Goal: Communication & Community: Answer question/provide support

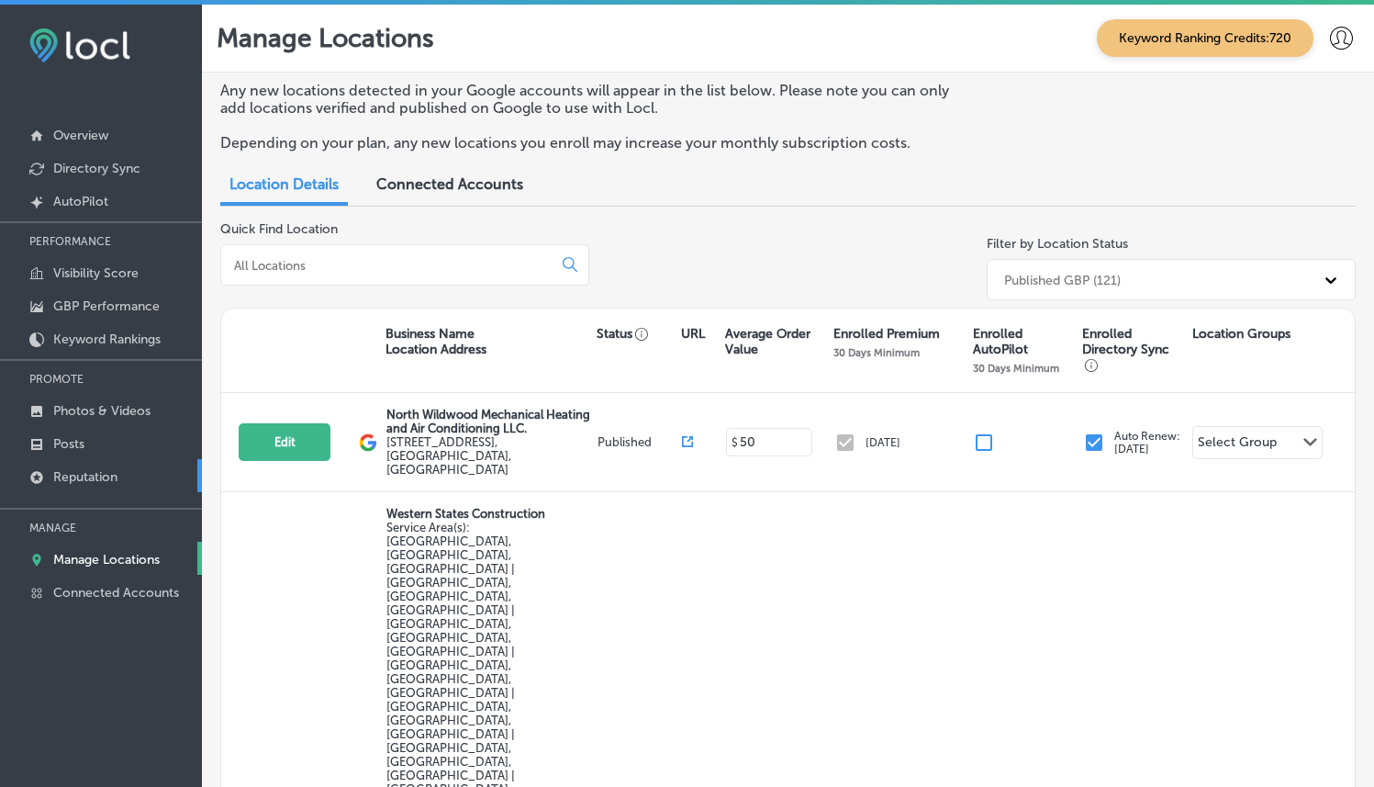
click at [81, 459] on link "Reputation" at bounding box center [101, 475] width 202 height 33
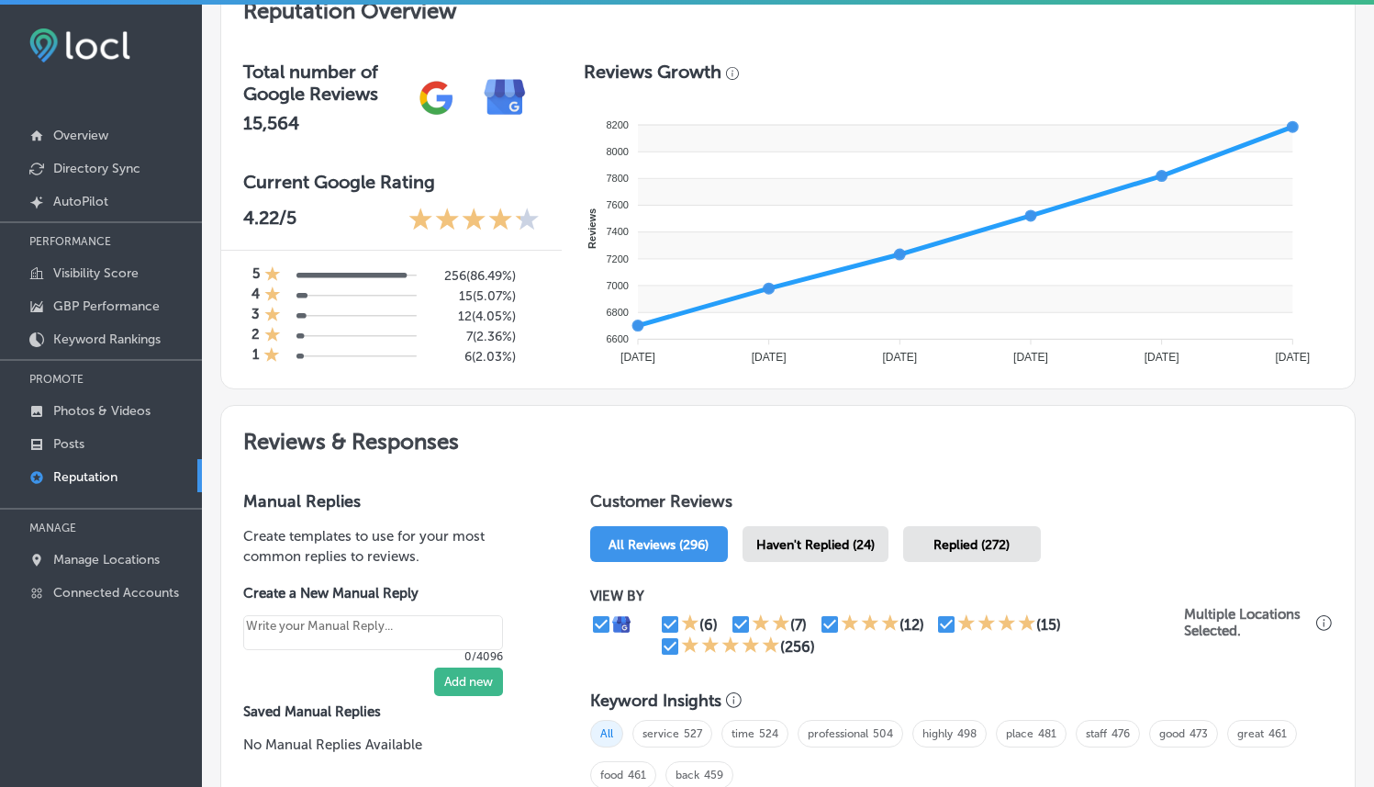
scroll to position [793, 0]
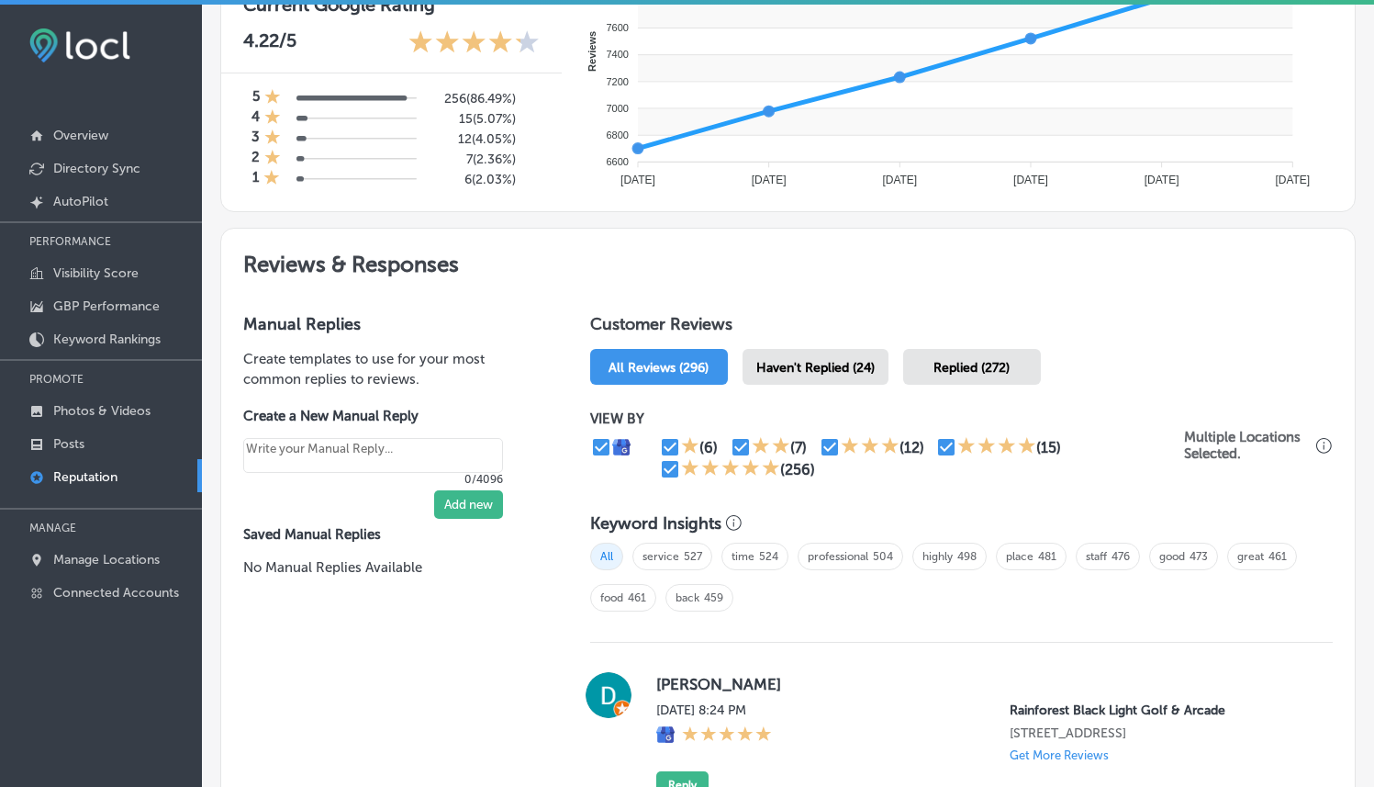
click at [765, 360] on span "Haven't Replied (24)" at bounding box center [815, 368] width 118 height 16
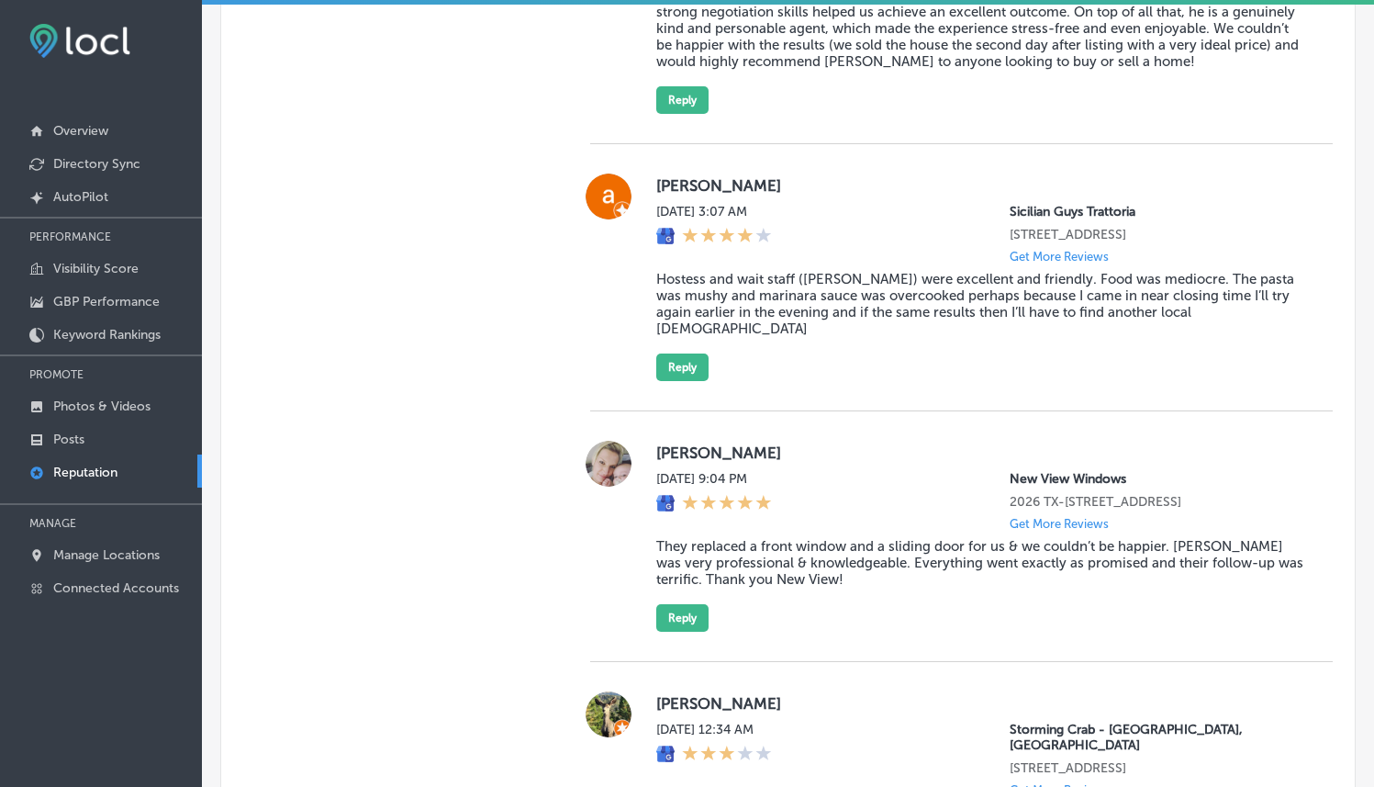
scroll to position [4095, 0]
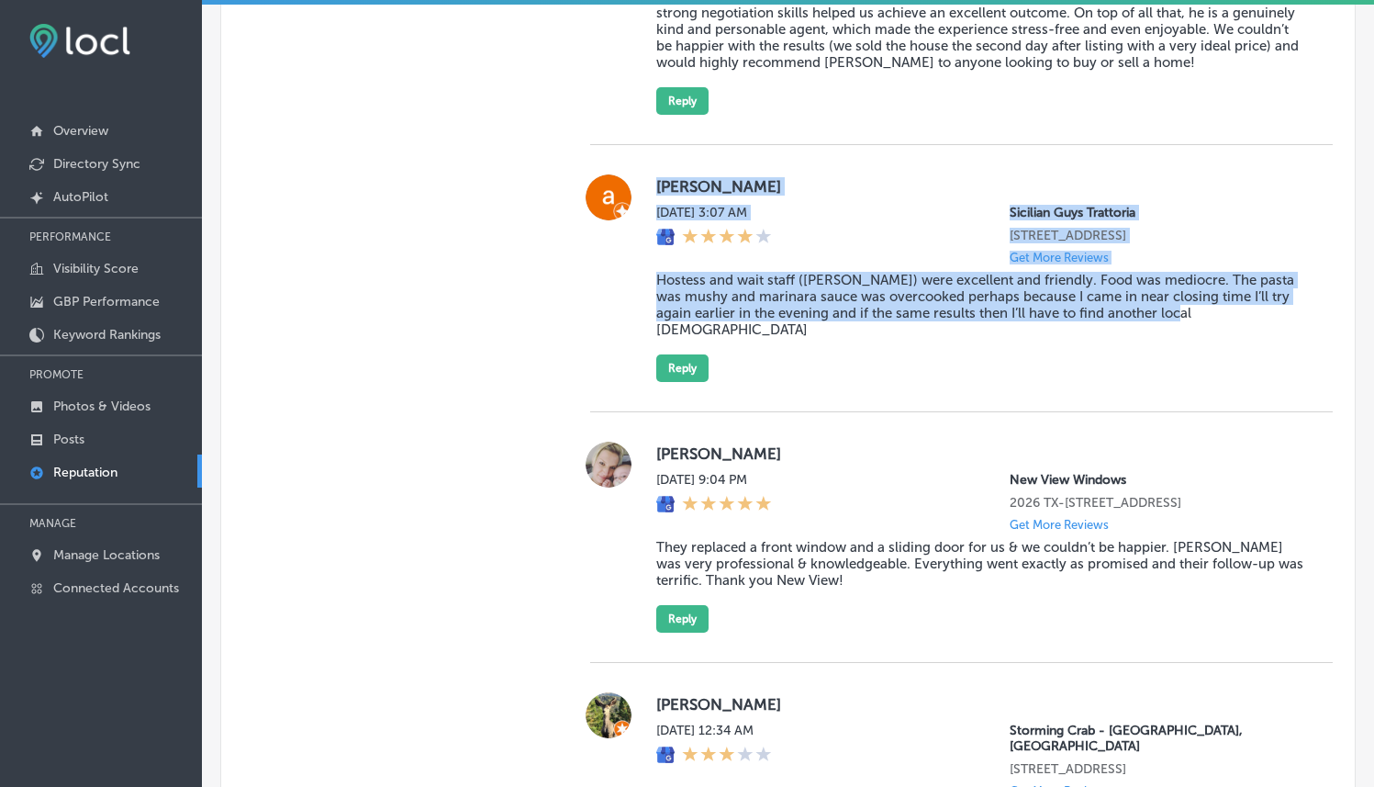
drag, startPoint x: 652, startPoint y: 232, endPoint x: 1230, endPoint y: 374, distance: 595.5
click at [1230, 374] on div "andrew K Sat, Aug 16, 2025 3:07 AM Sicilian Guys Trattoria 9800 W Skye Canyon P…" at bounding box center [979, 277] width 647 height 207
copy div "andrew K Sat, Aug 16, 2025 3:07 AM Sicilian Guys Trattoria 9800 W Skye Canyon P…"
click at [695, 382] on button "Reply" at bounding box center [682, 368] width 52 height 28
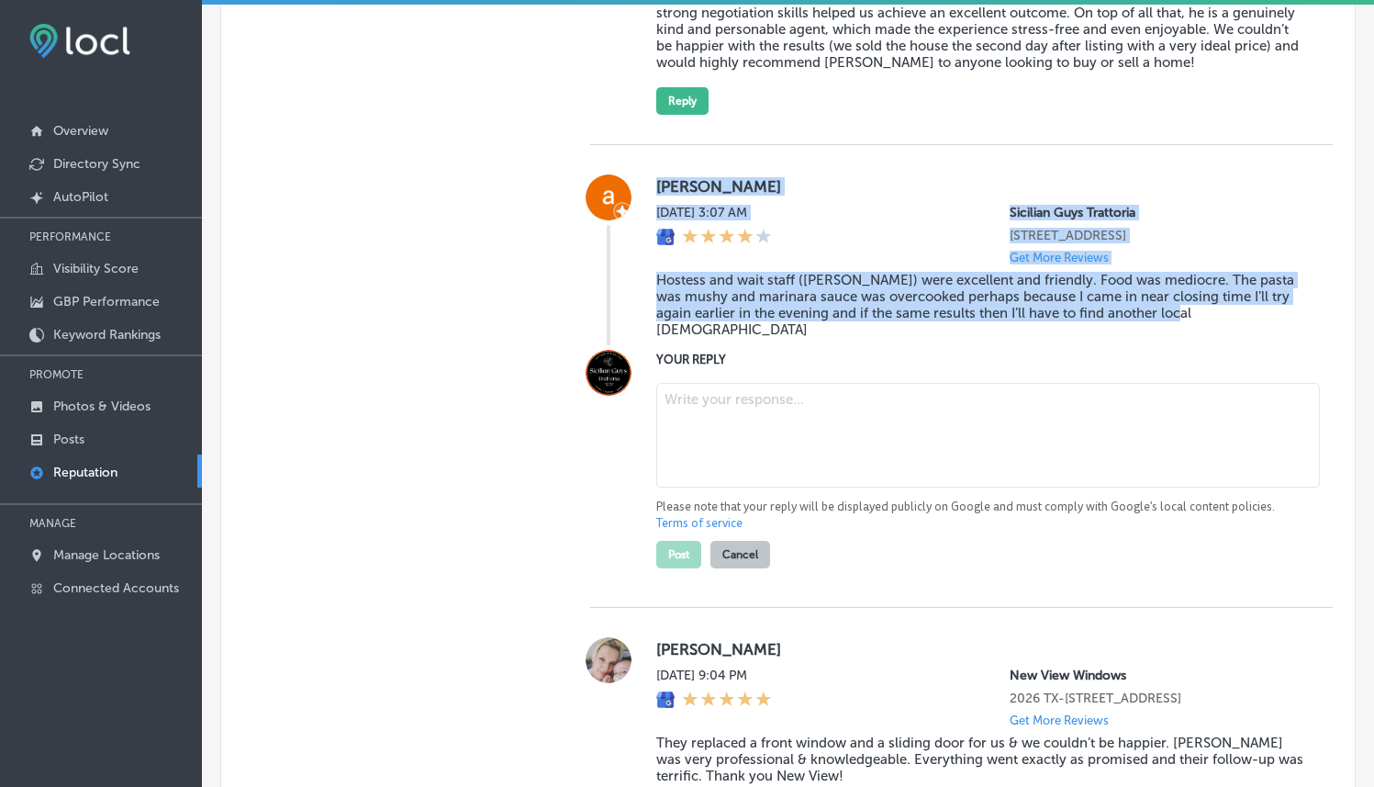
type textarea "x"
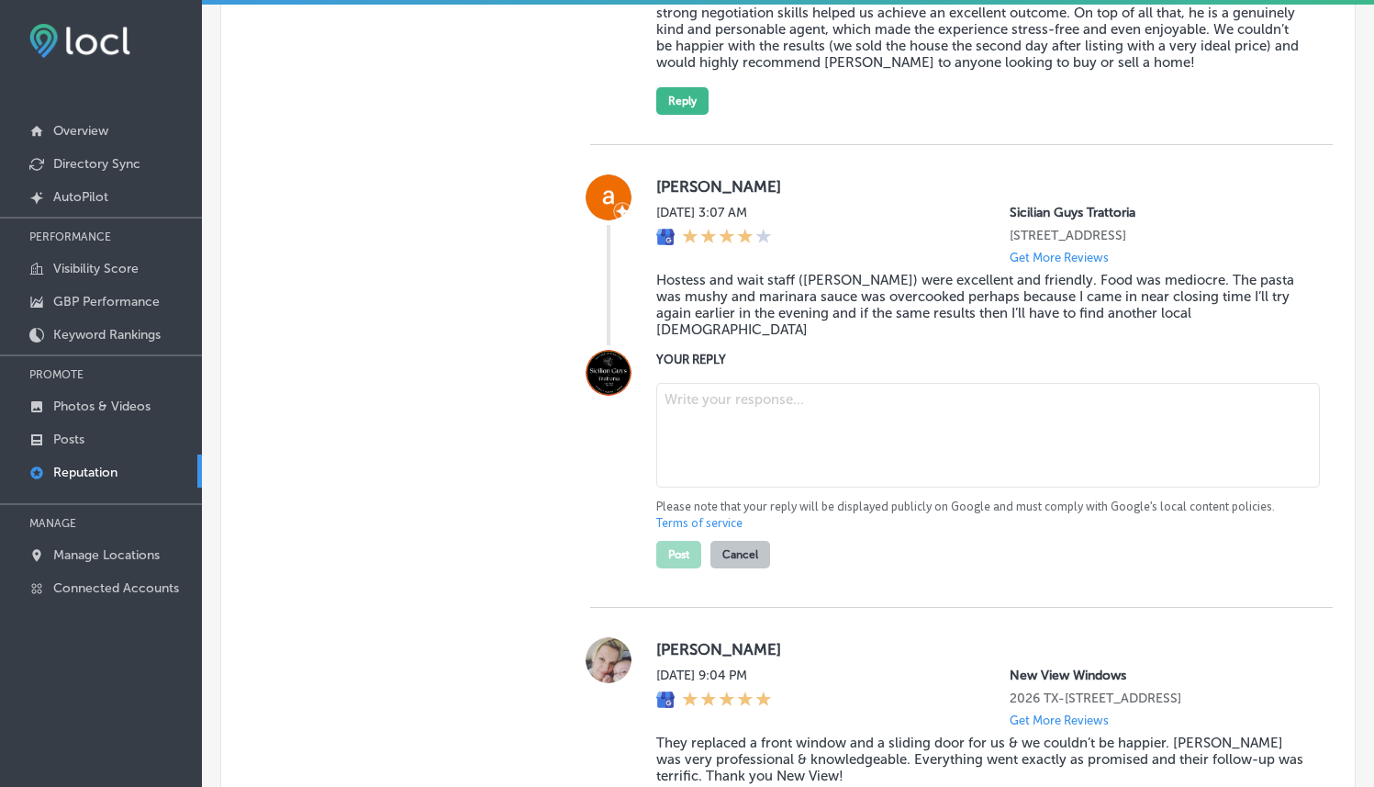
click at [813, 451] on textarea at bounding box center [988, 435] width 664 height 105
paste textarea "Hi Andrew, thank you for sharing your experience at Sicilian Guys Trattoria in …"
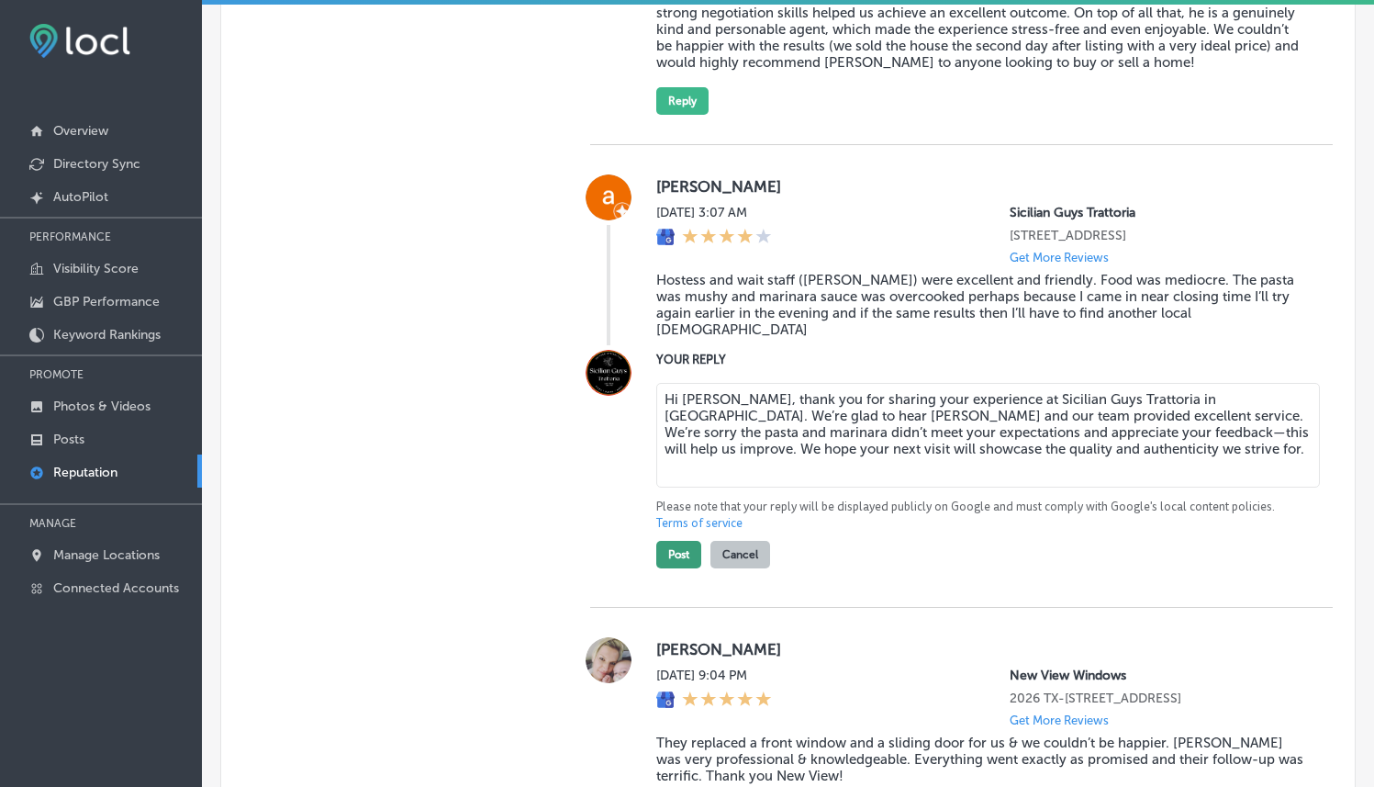
type textarea "Hi Andrew, thank you for sharing your experience at Sicilian Guys Trattoria in …"
click at [670, 568] on button "Post" at bounding box center [678, 555] width 45 height 28
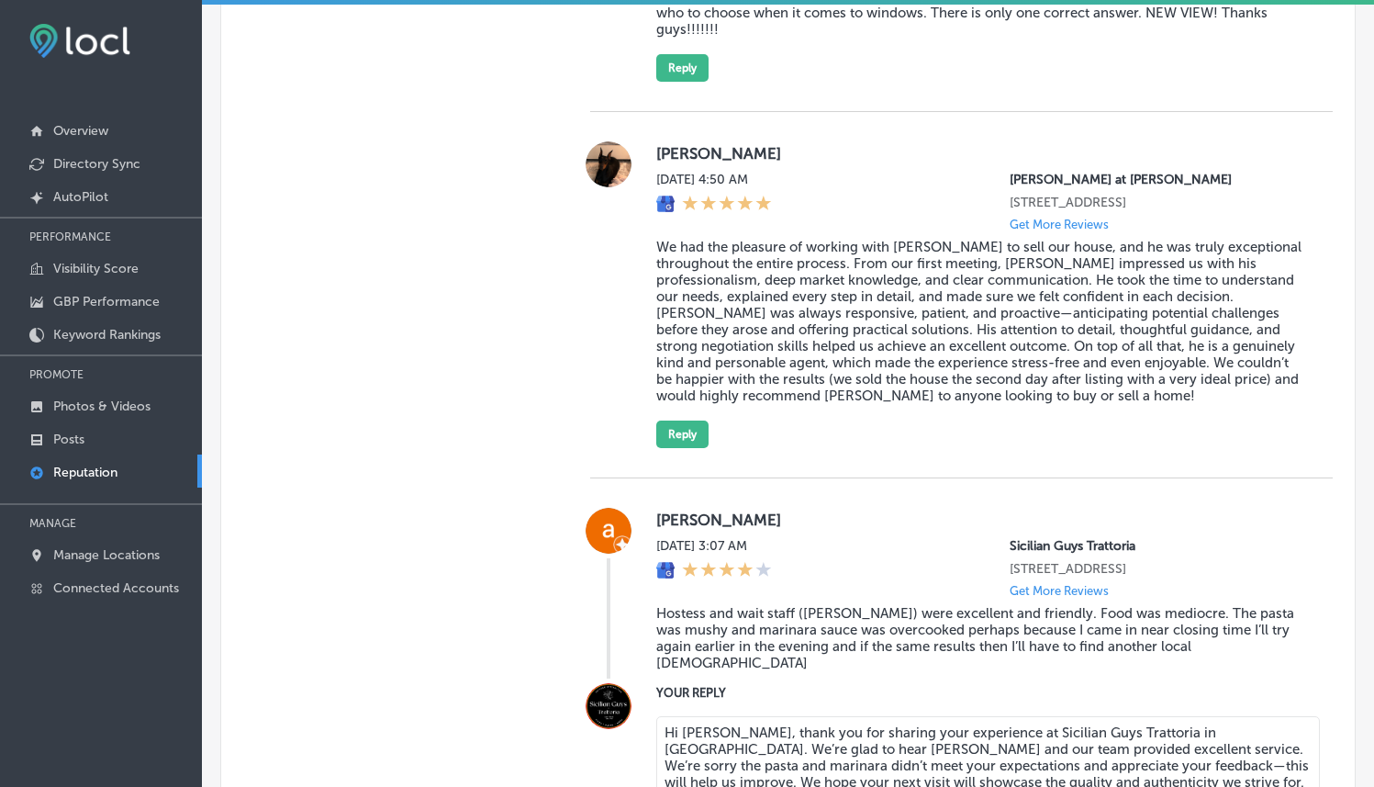
type textarea "x"
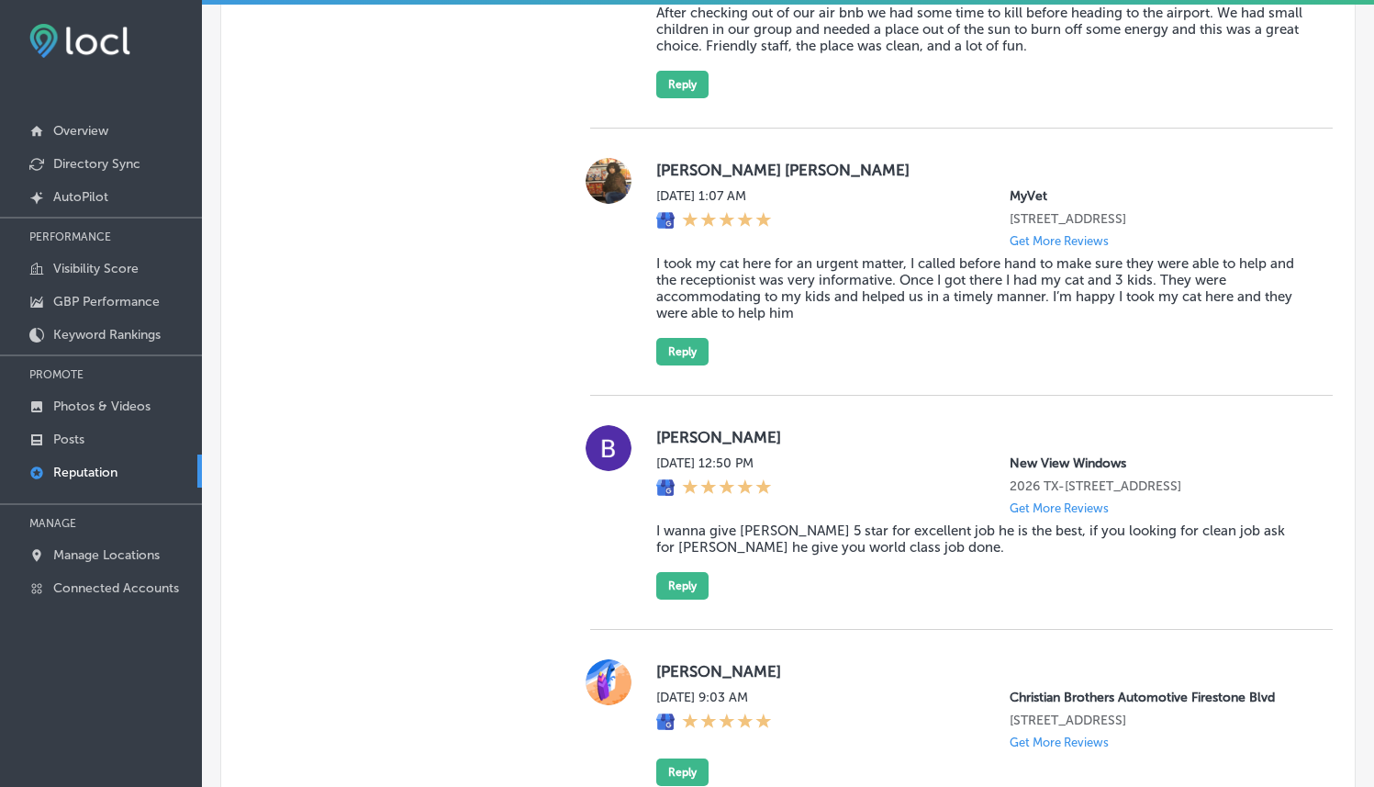
scroll to position [1981, 0]
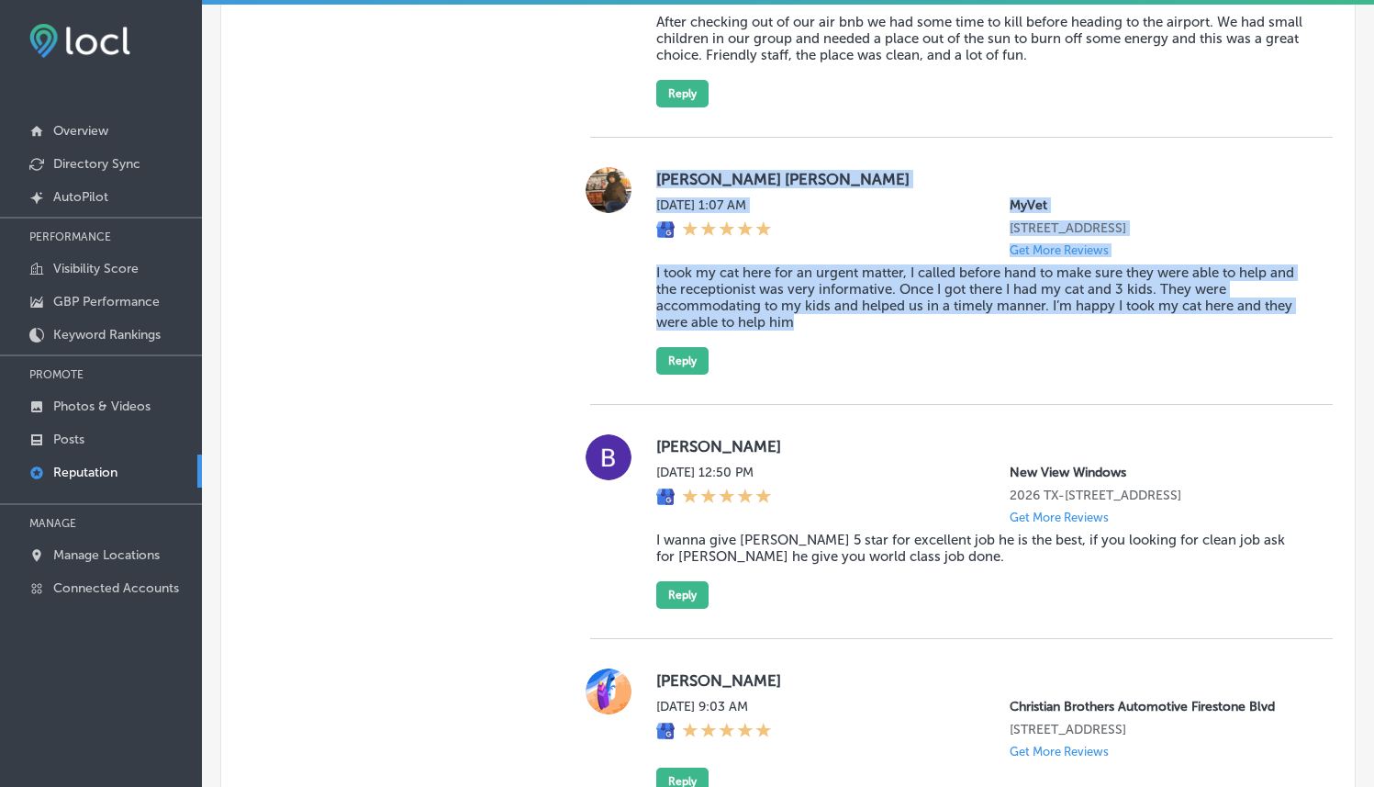
drag, startPoint x: 882, startPoint y: 347, endPoint x: 644, endPoint y: 188, distance: 285.9
click at [644, 188] on div "kristine emily Sun, Aug 17, 2025 1:07 AM MyVet 620 Grassfield Pkwy Suite 150 Ch…" at bounding box center [961, 270] width 742 height 207
copy div "kristine emily Sun, Aug 17, 2025 1:07 AM MyVet 620 Grassfield Pkwy Suite 150 Ch…"
click at [673, 374] on button "Reply" at bounding box center [682, 361] width 52 height 28
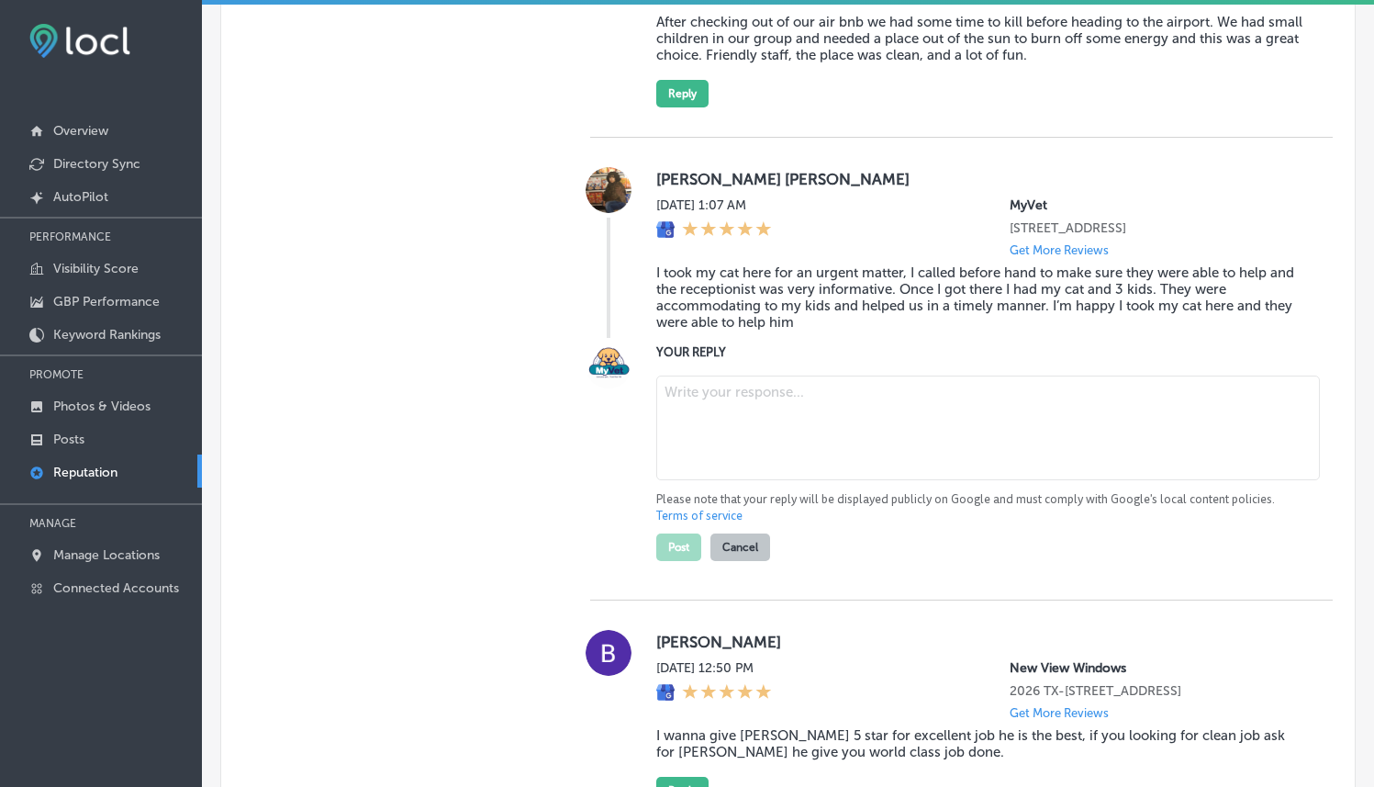
click at [710, 455] on textarea at bounding box center [988, 427] width 664 height 105
paste textarea "Thank you for your kind words, Kristine! We’re so glad that MyVet in Chesapeake…"
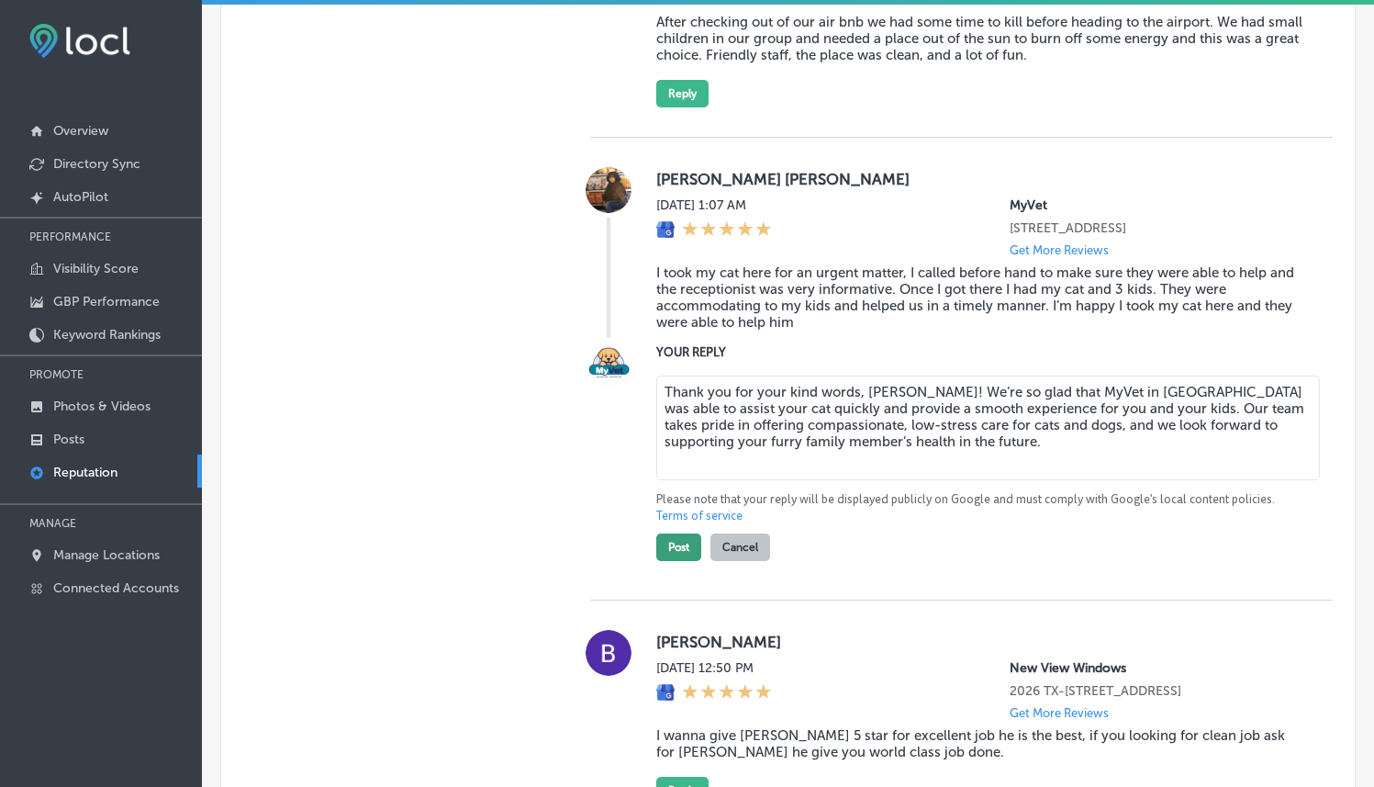
type textarea "Thank you for your kind words, Kristine! We’re so glad that MyVet in Chesapeake…"
click at [684, 561] on button "Post" at bounding box center [678, 547] width 45 height 28
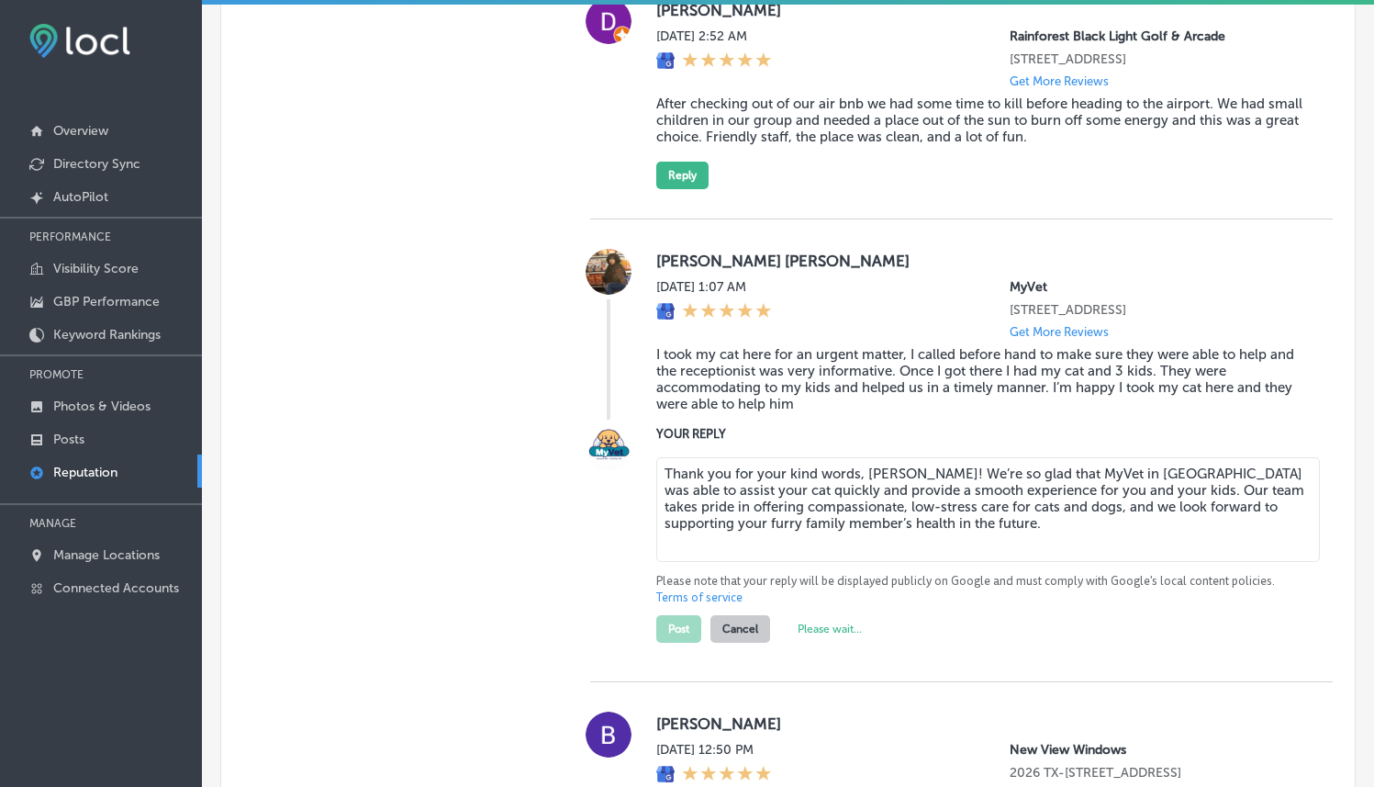
scroll to position [1879, 0]
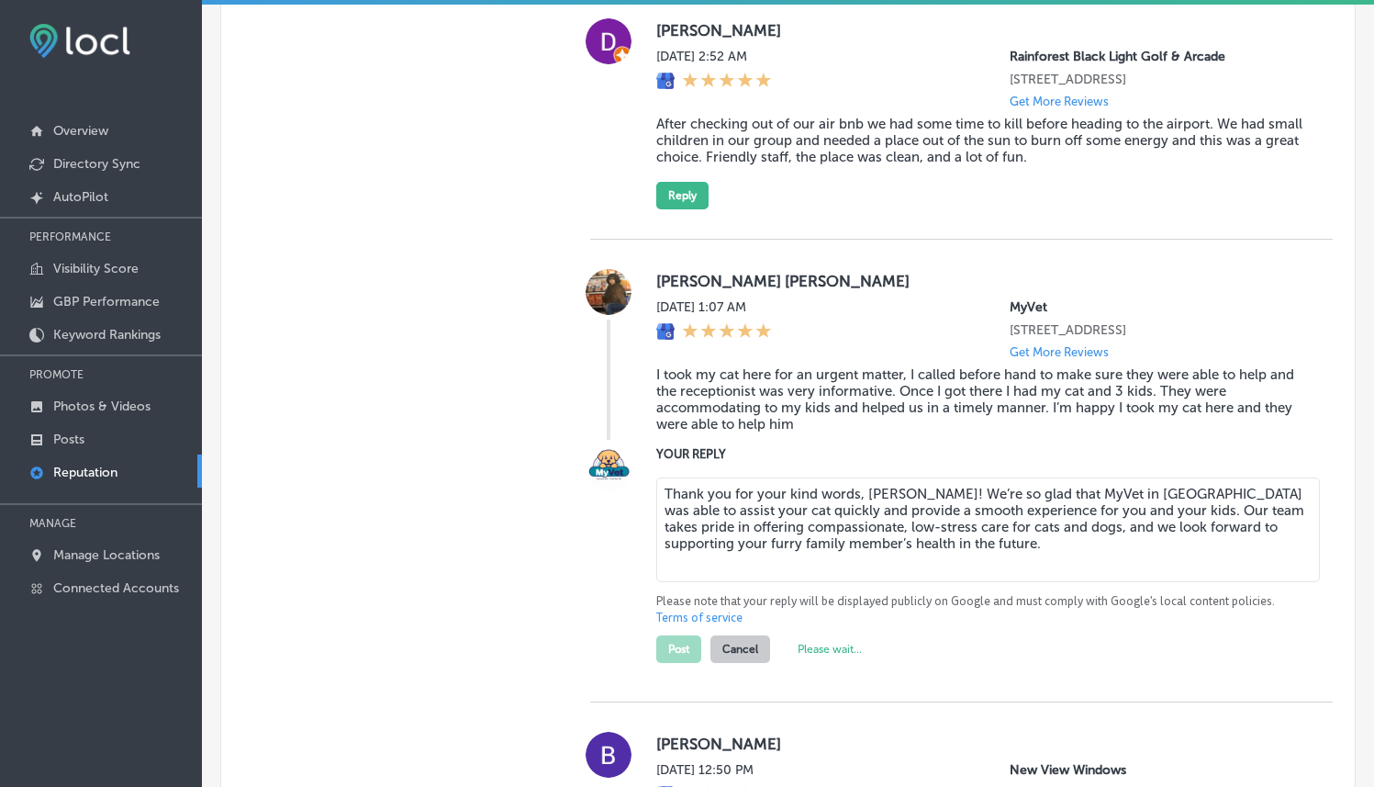
type textarea "x"
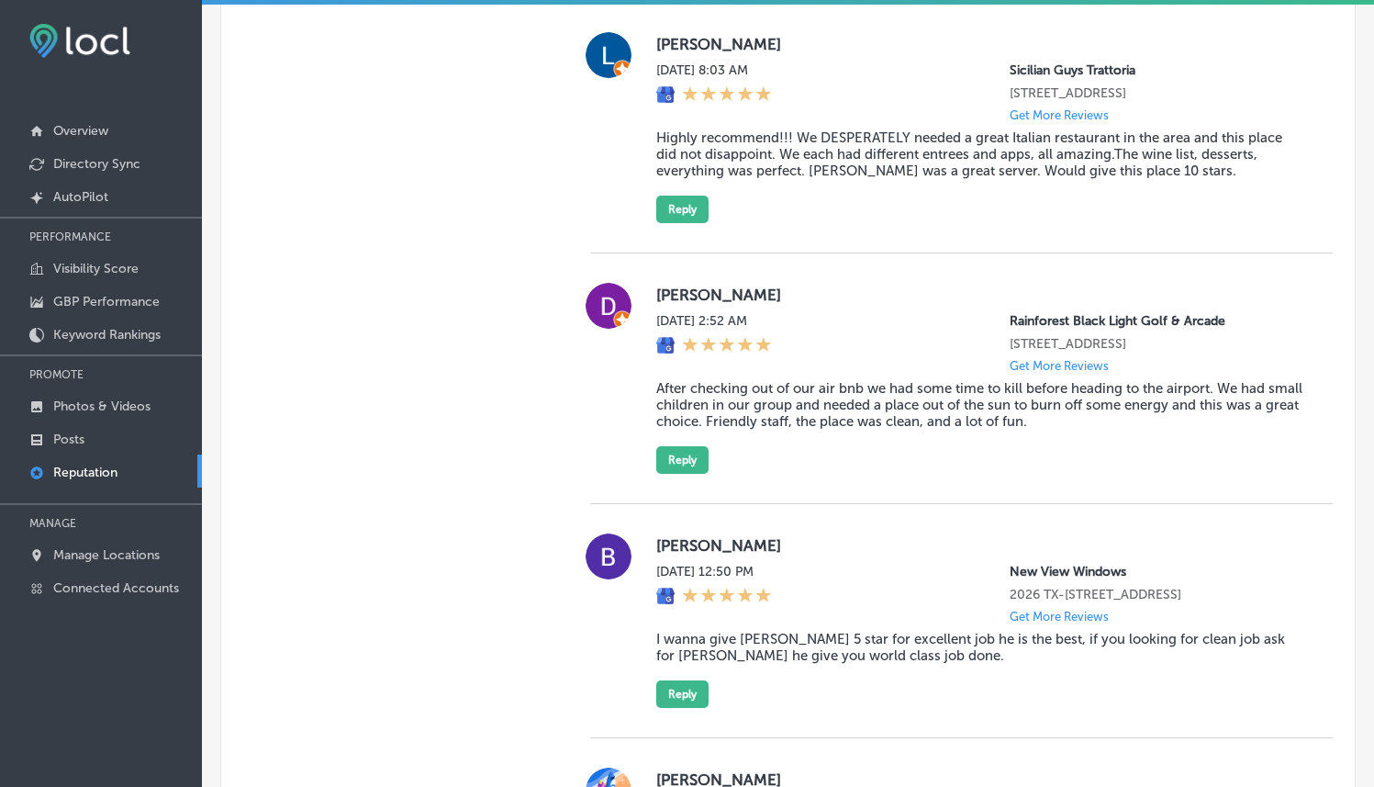
scroll to position [1613, 0]
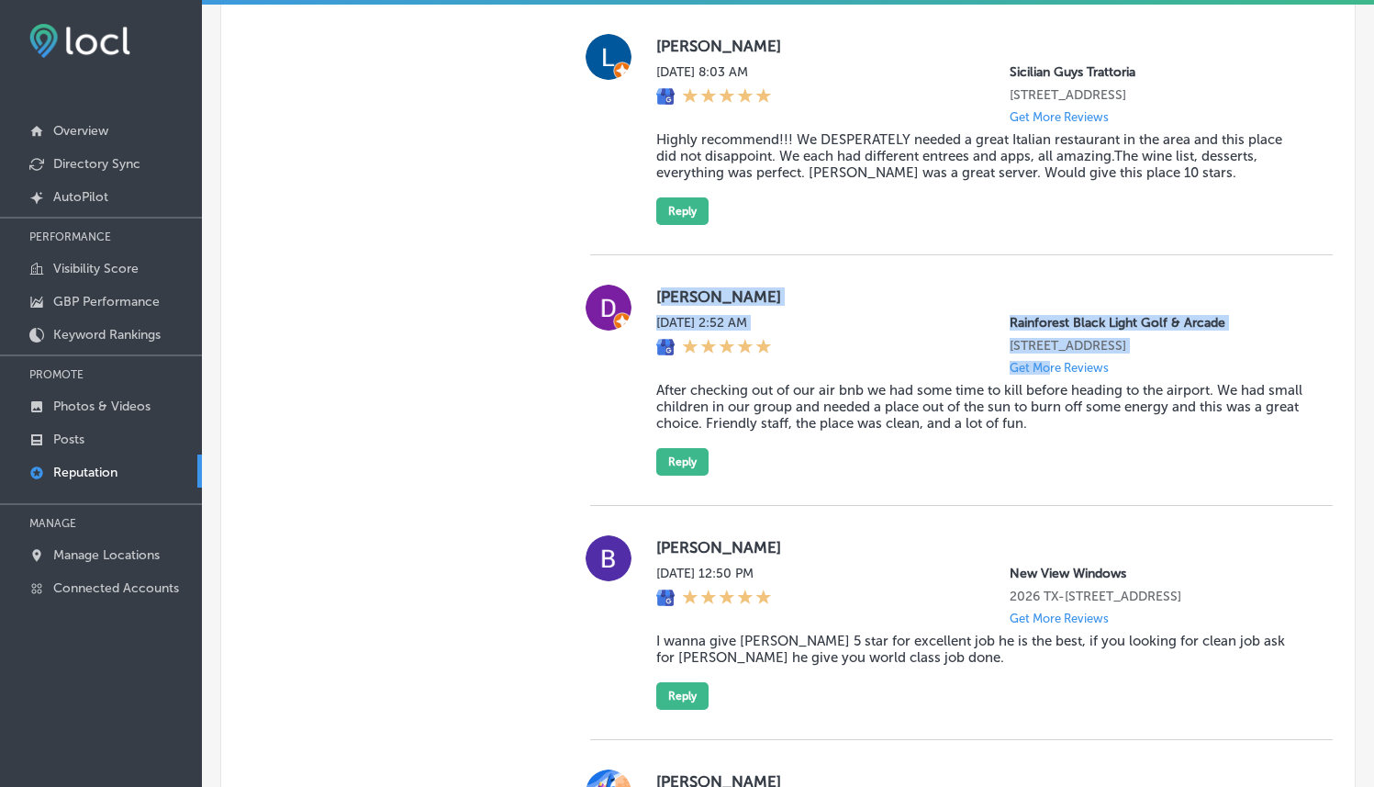
drag, startPoint x: 686, startPoint y: 311, endPoint x: 1034, endPoint y: 384, distance: 356.2
click at [1034, 384] on div "Desiree Kaveolook Sun, Aug 17, 2025 2:52 AM Rainforest Black Light Golf & Arcad…" at bounding box center [979, 380] width 647 height 191
click at [1080, 419] on blockquote "After checking out of our air bnb we had some time to kill before heading to th…" at bounding box center [979, 407] width 647 height 50
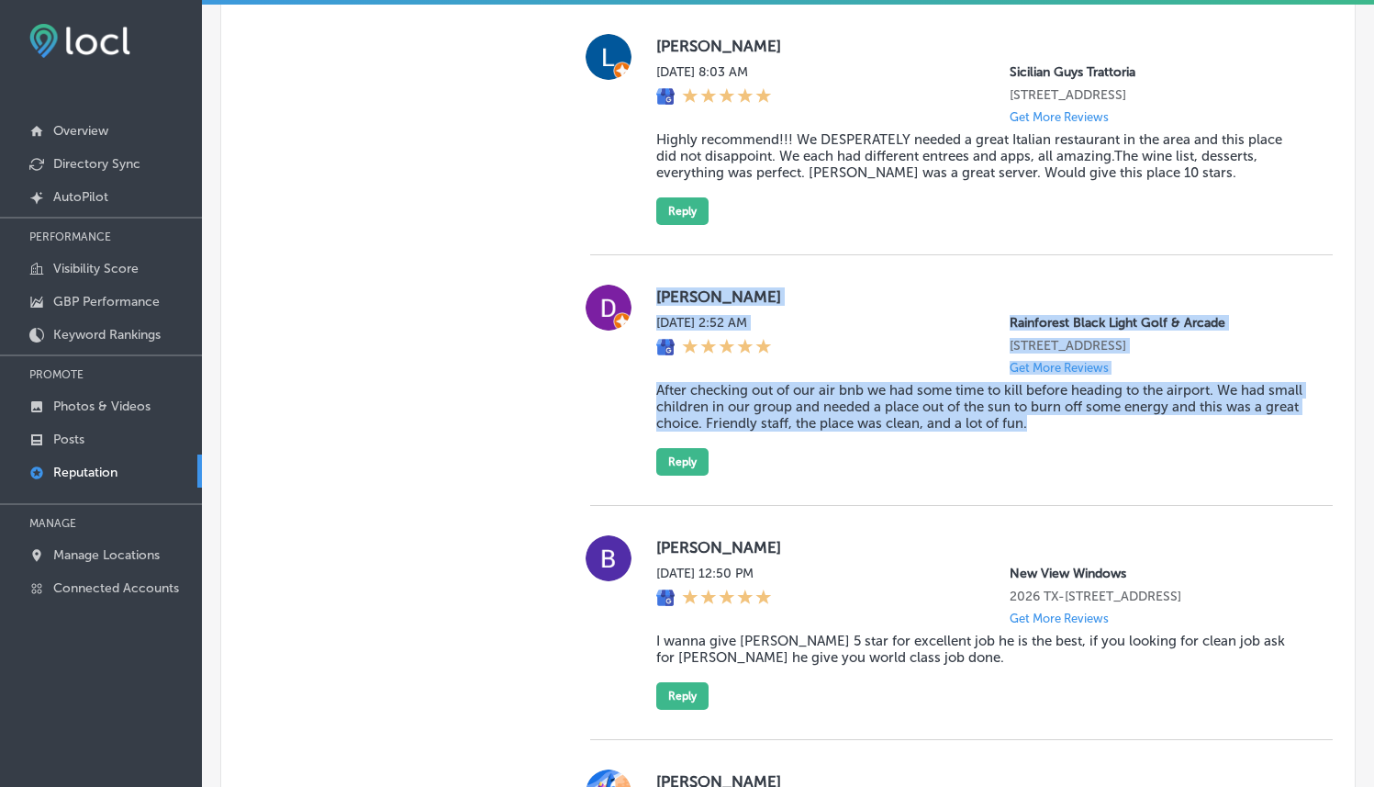
drag, startPoint x: 1119, startPoint y: 459, endPoint x: 647, endPoint y: 313, distance: 493.8
click at [647, 313] on div "Desiree Kaveolook Sun, Aug 17, 2025 2:52 AM Rainforest Black Light Golf & Arcad…" at bounding box center [961, 380] width 742 height 191
copy div "Desiree Kaveolook Sun, Aug 17, 2025 2:52 AM Rainforest Black Light Golf & Arcad…"
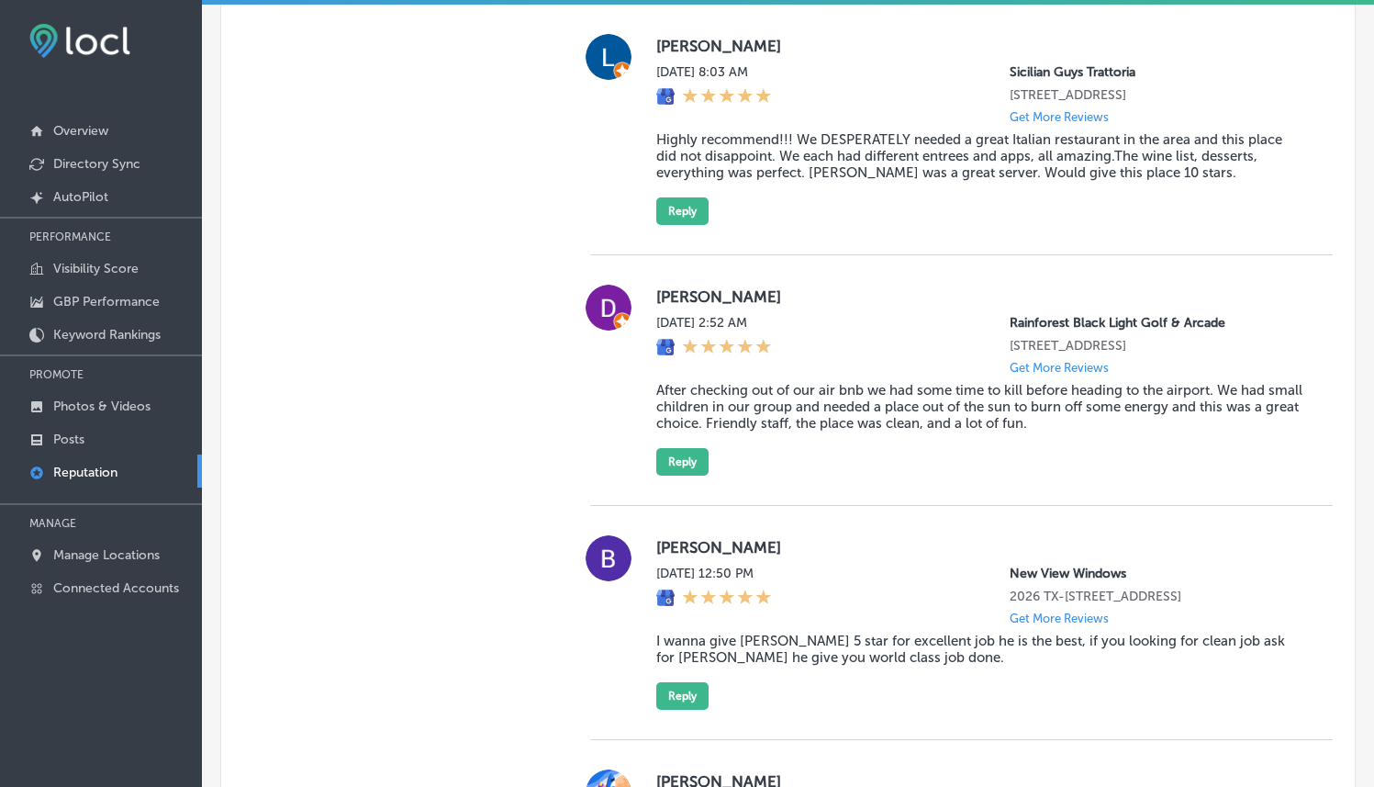
click at [1125, 519] on div "Babak Rezaei Sat, Aug 16, 2025 12:50 PM New View Windows 2026 TX-66 Suite A Roc…" at bounding box center [961, 623] width 742 height 234
click at [687, 471] on button "Reply" at bounding box center [682, 462] width 52 height 28
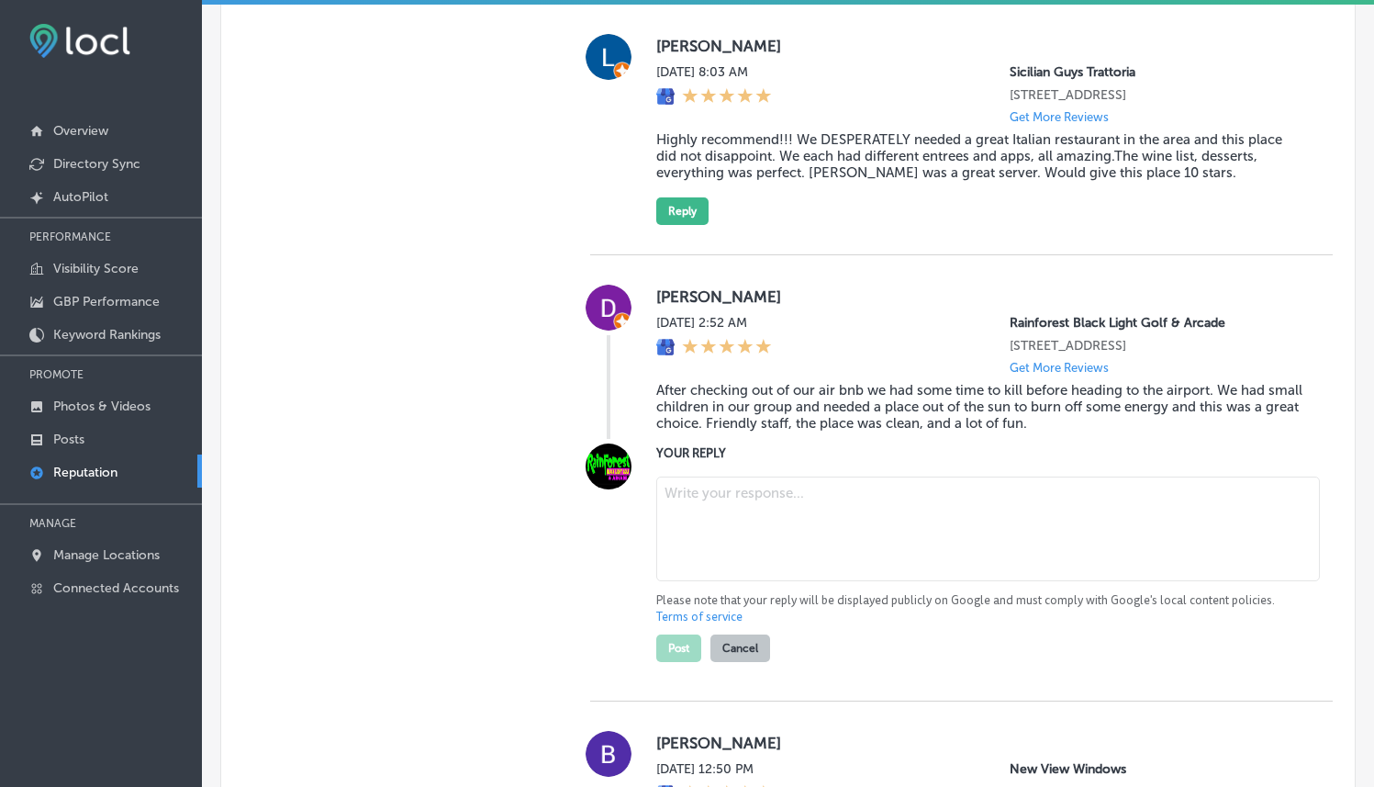
click at [706, 508] on textarea at bounding box center [988, 528] width 664 height 105
paste textarea "Thank you, Desiree, for the wonderful review! We’re so glad you and your family…"
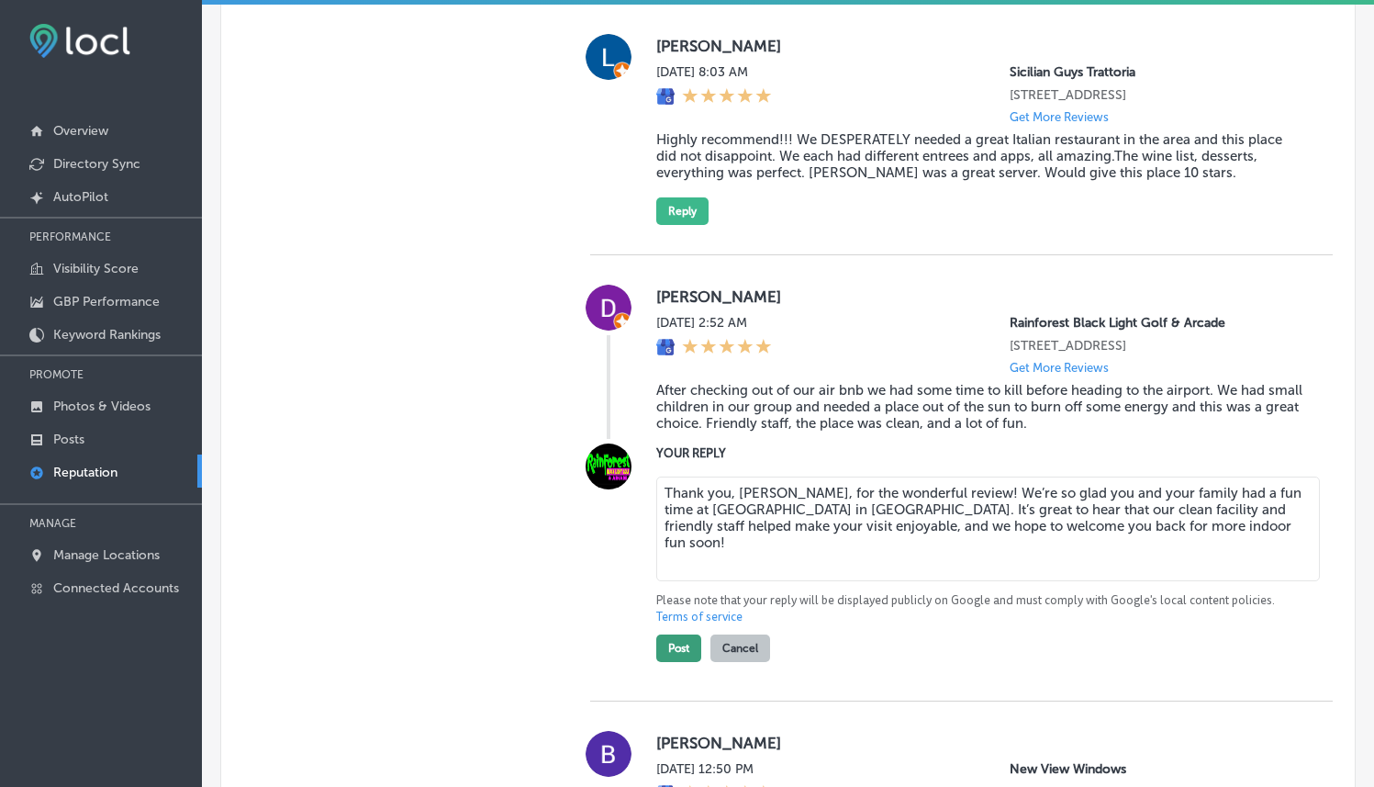
type textarea "Thank you, Desiree, for the wonderful review! We’re so glad you and your family…"
click at [675, 652] on button "Post" at bounding box center [678, 648] width 45 height 28
type textarea "x"
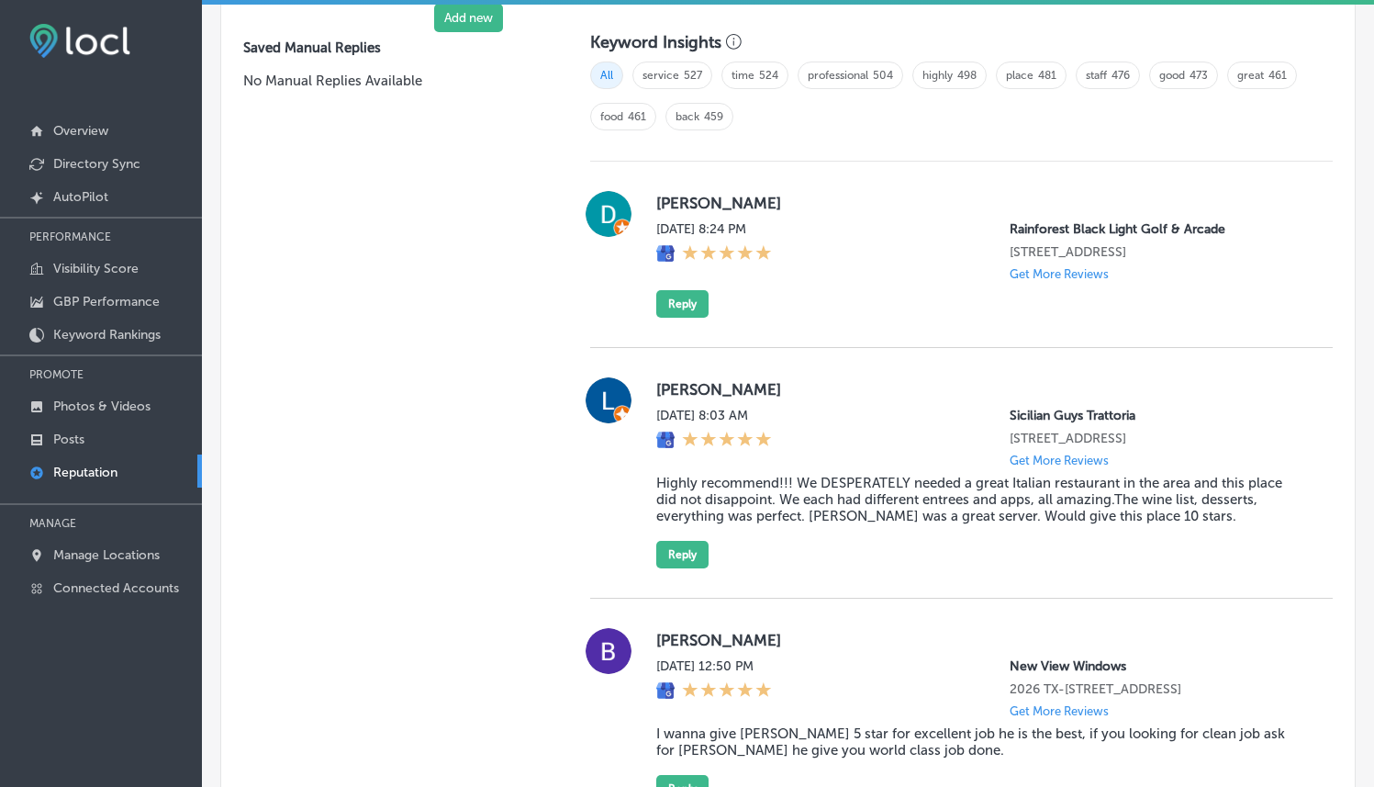
scroll to position [1273, 0]
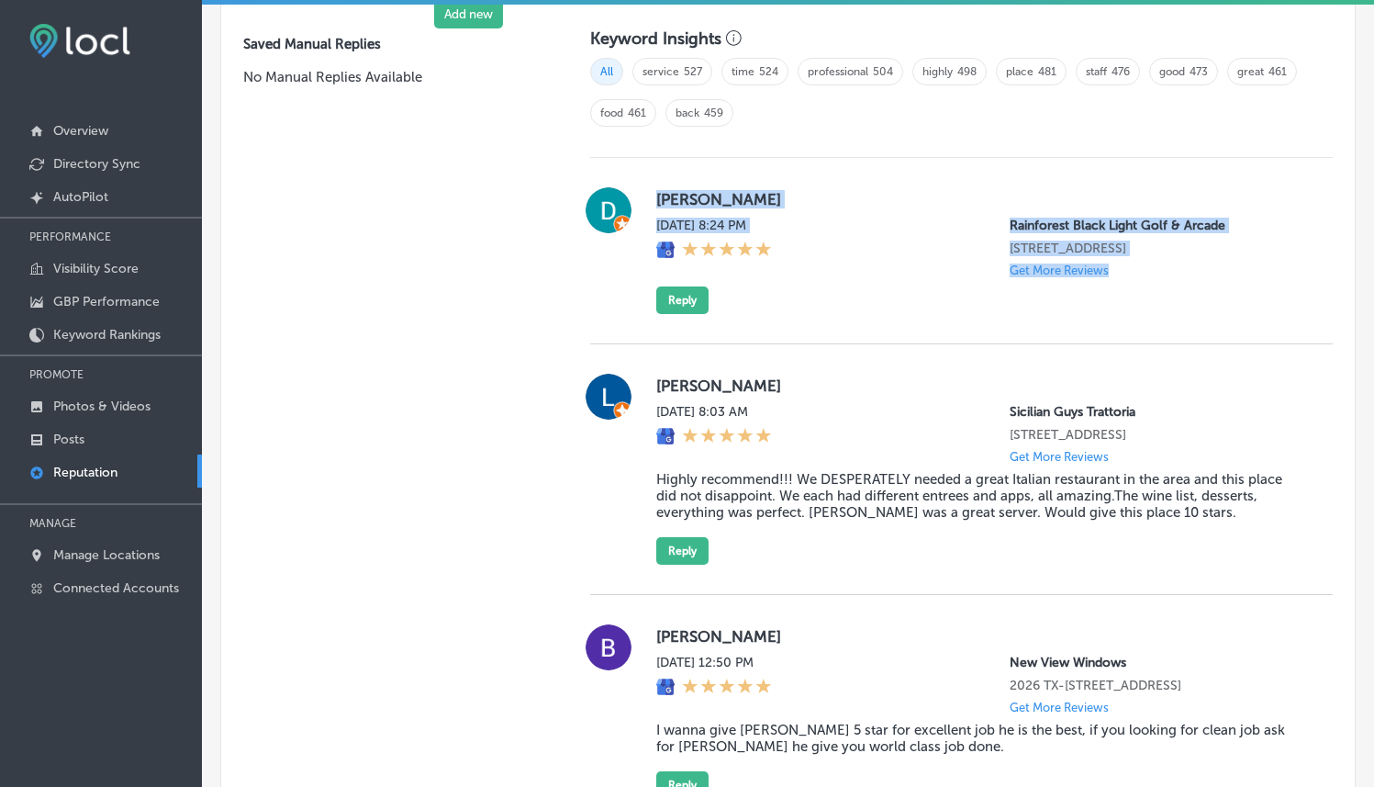
drag, startPoint x: 653, startPoint y: 192, endPoint x: 1218, endPoint y: 275, distance: 570.6
click at [1218, 275] on div "David Hirst Sun, Aug 17, 2025 8:24 PM Rainforest Black Light Golf & Arcade 1139…" at bounding box center [979, 250] width 647 height 127
copy div "David Hirst Sun, Aug 17, 2025 8:24 PM Rainforest Black Light Golf & Arcade 1139…"
click at [675, 292] on button "Reply" at bounding box center [682, 300] width 52 height 28
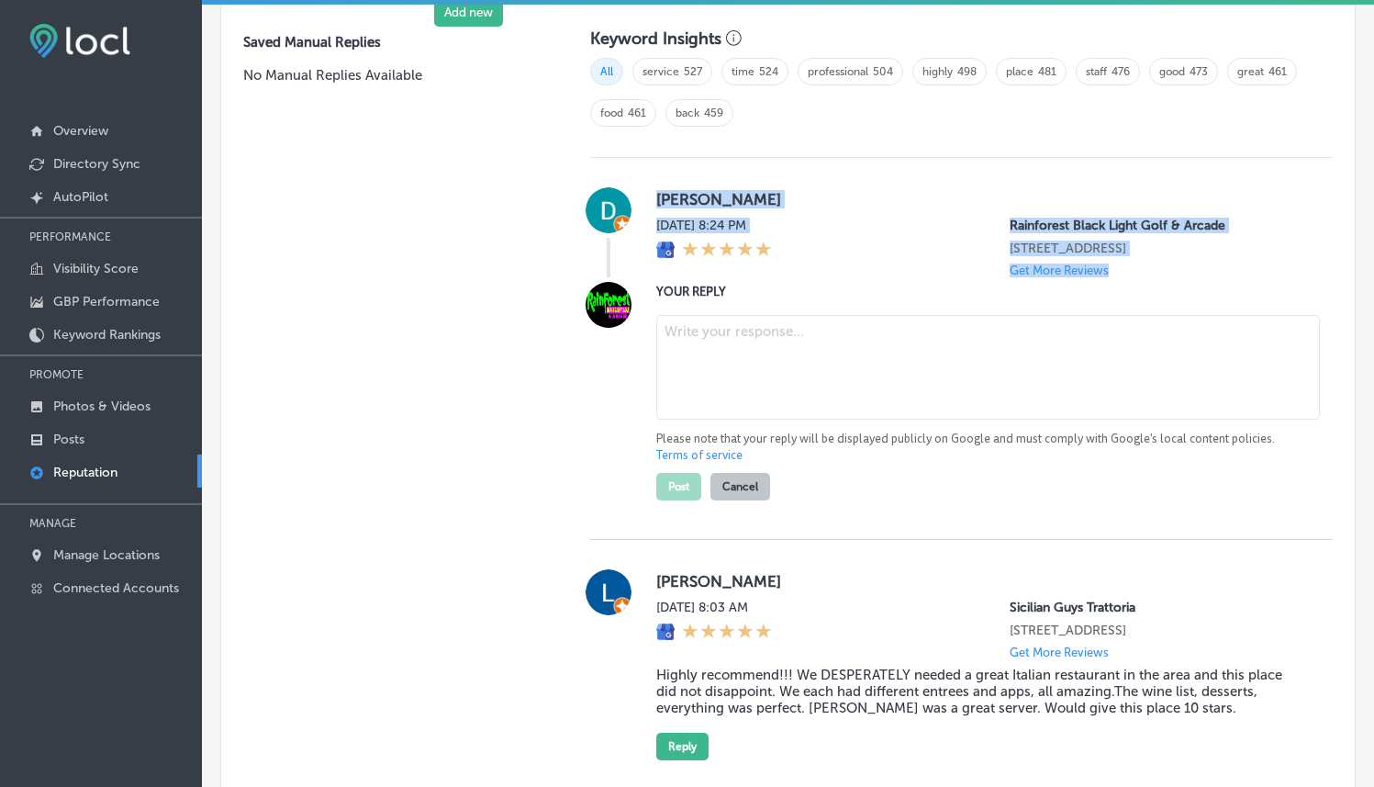
scroll to position [1271, 0]
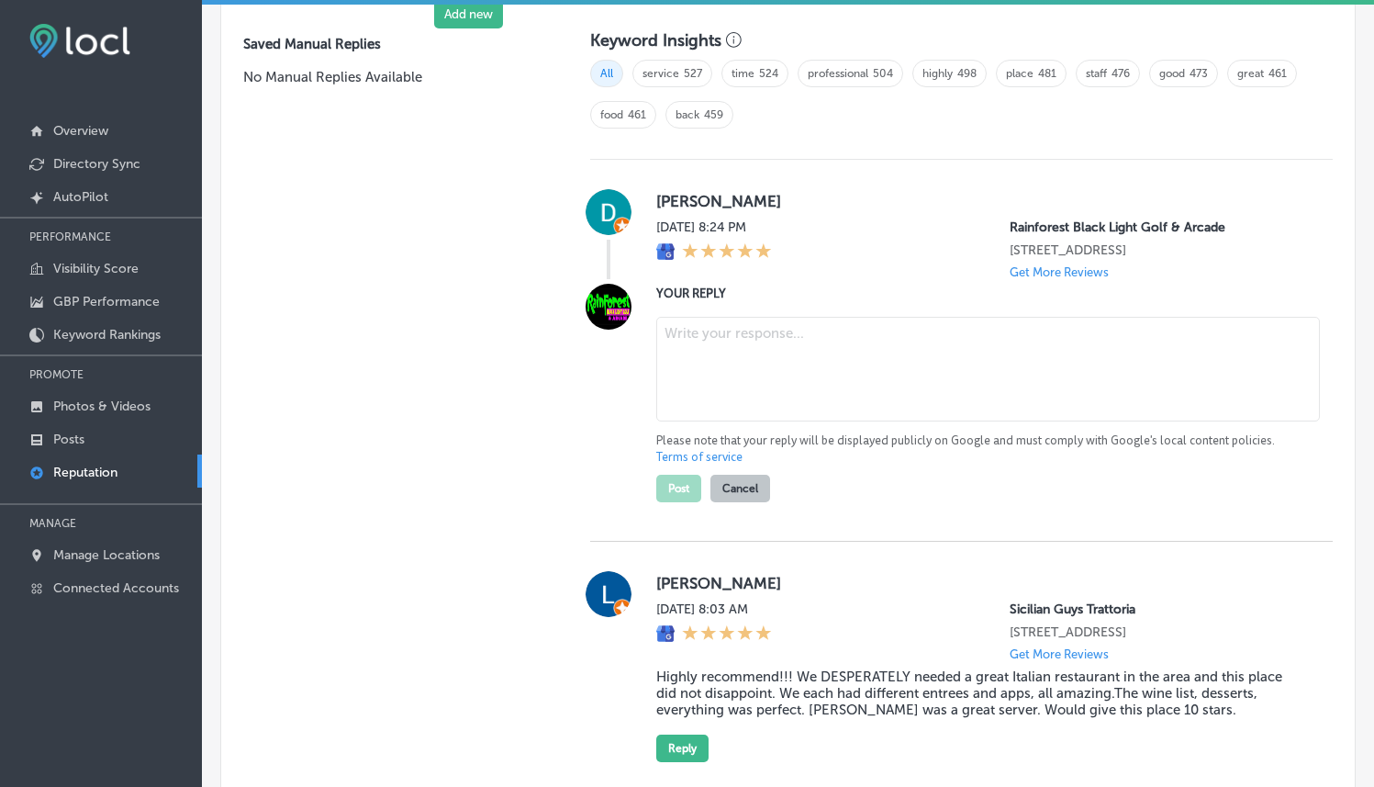
click at [734, 364] on textarea at bounding box center [988, 369] width 664 height 105
paste textarea "ChatGPT said: Thank you for the 5-star review, David! We’re so happy to hear yo…"
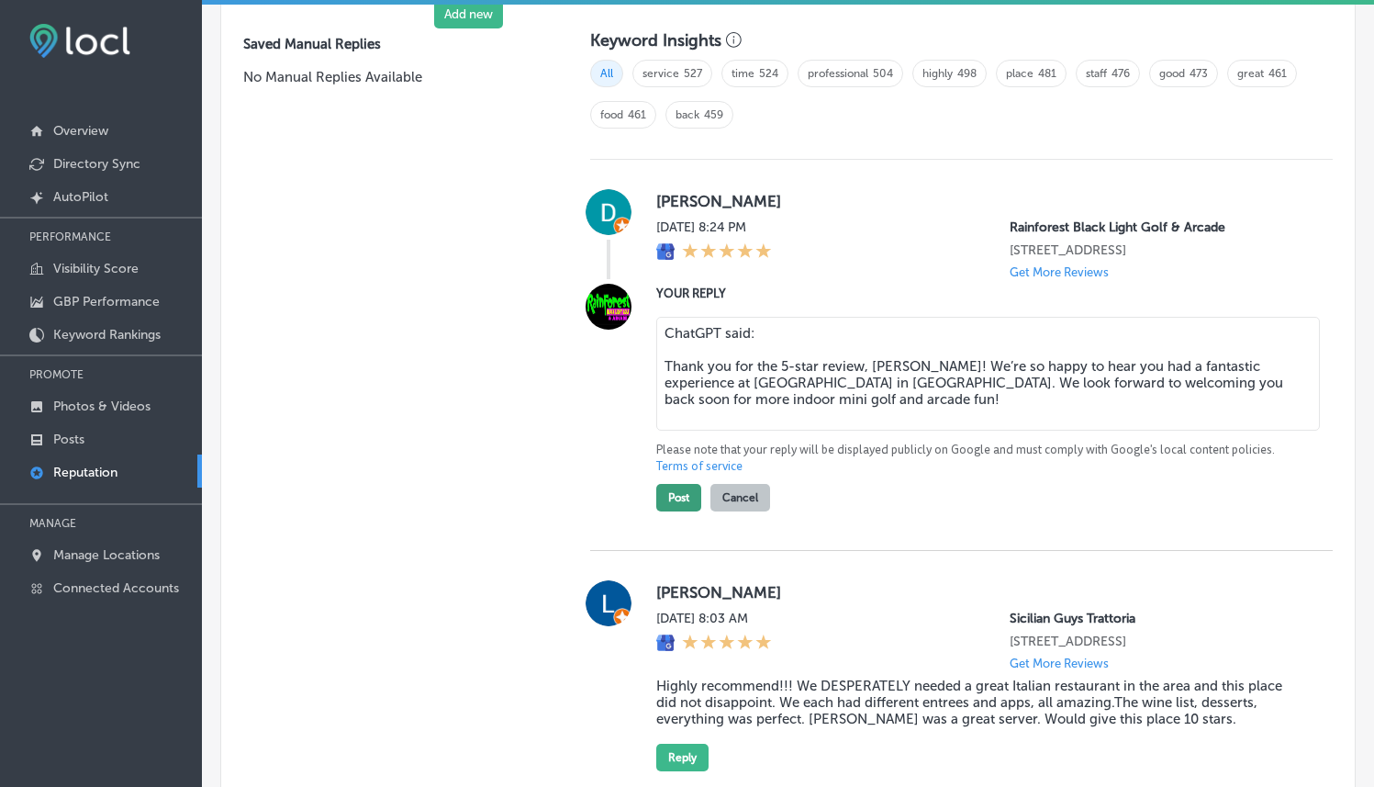
type textarea "ChatGPT said: Thank you for the 5-star review, David! We’re so happy to hear yo…"
click at [677, 495] on button "Post" at bounding box center [678, 498] width 45 height 28
type textarea "x"
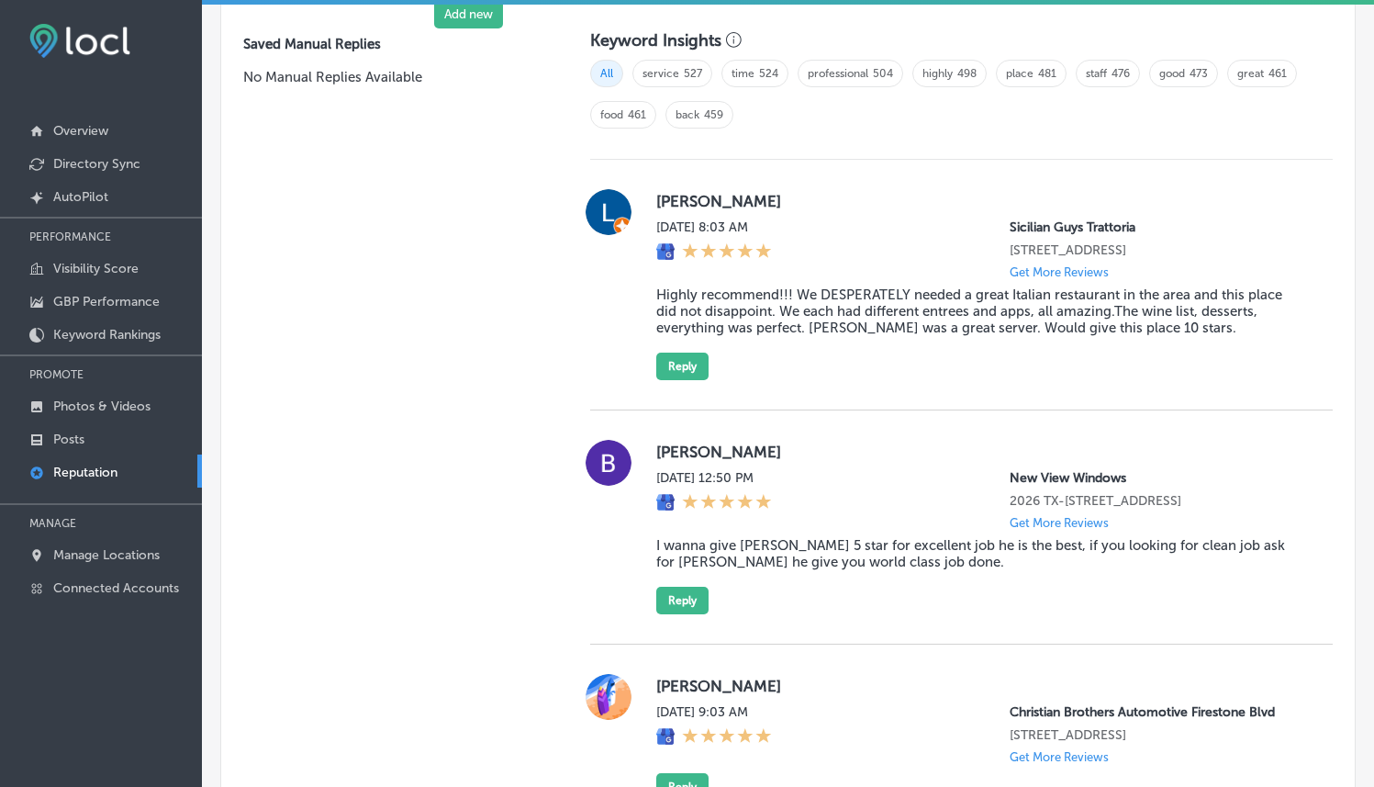
scroll to position [1275, 0]
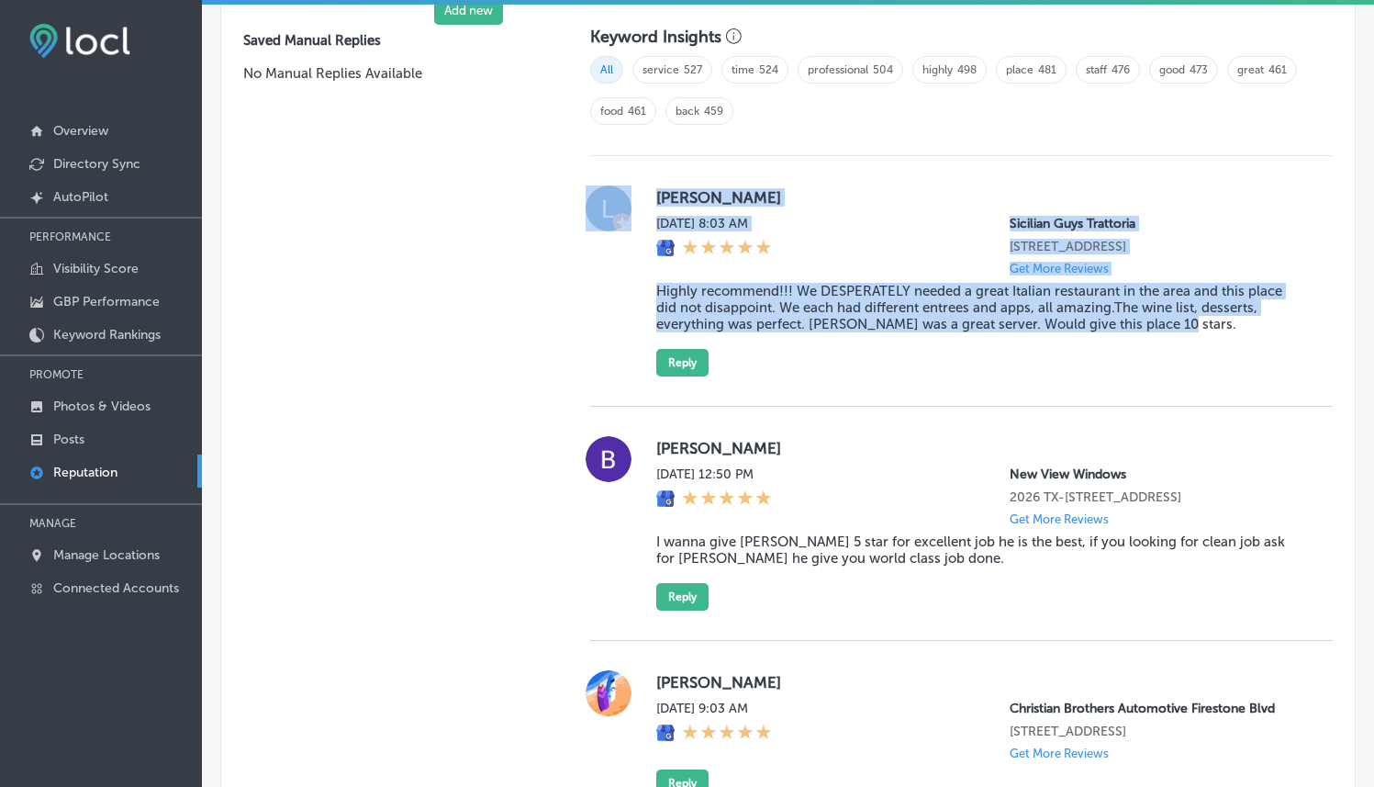
drag, startPoint x: 1172, startPoint y: 335, endPoint x: 633, endPoint y: 184, distance: 559.6
click at [633, 185] on div "Laurie Farina Sun, Aug 17, 2025 8:03 AM Sicilian Guys Trattoria 9800 W Skye Can…" at bounding box center [961, 280] width 742 height 191
copy div "Laurie Farina Sun, Aug 17, 2025 8:03 AM Sicilian Guys Trattoria 9800 W Skye Can…"
click at [677, 373] on button "Reply" at bounding box center [682, 363] width 52 height 28
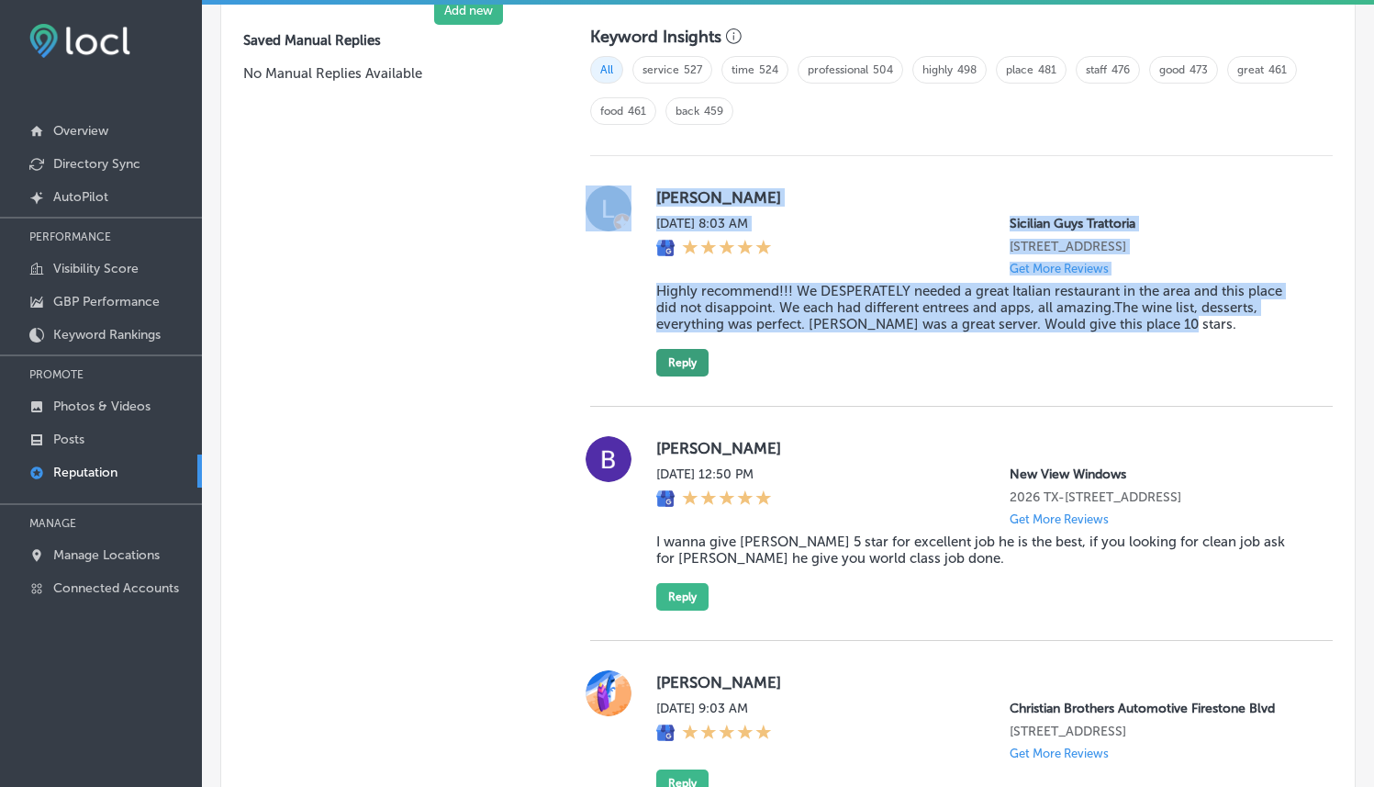
scroll to position [1273, 0]
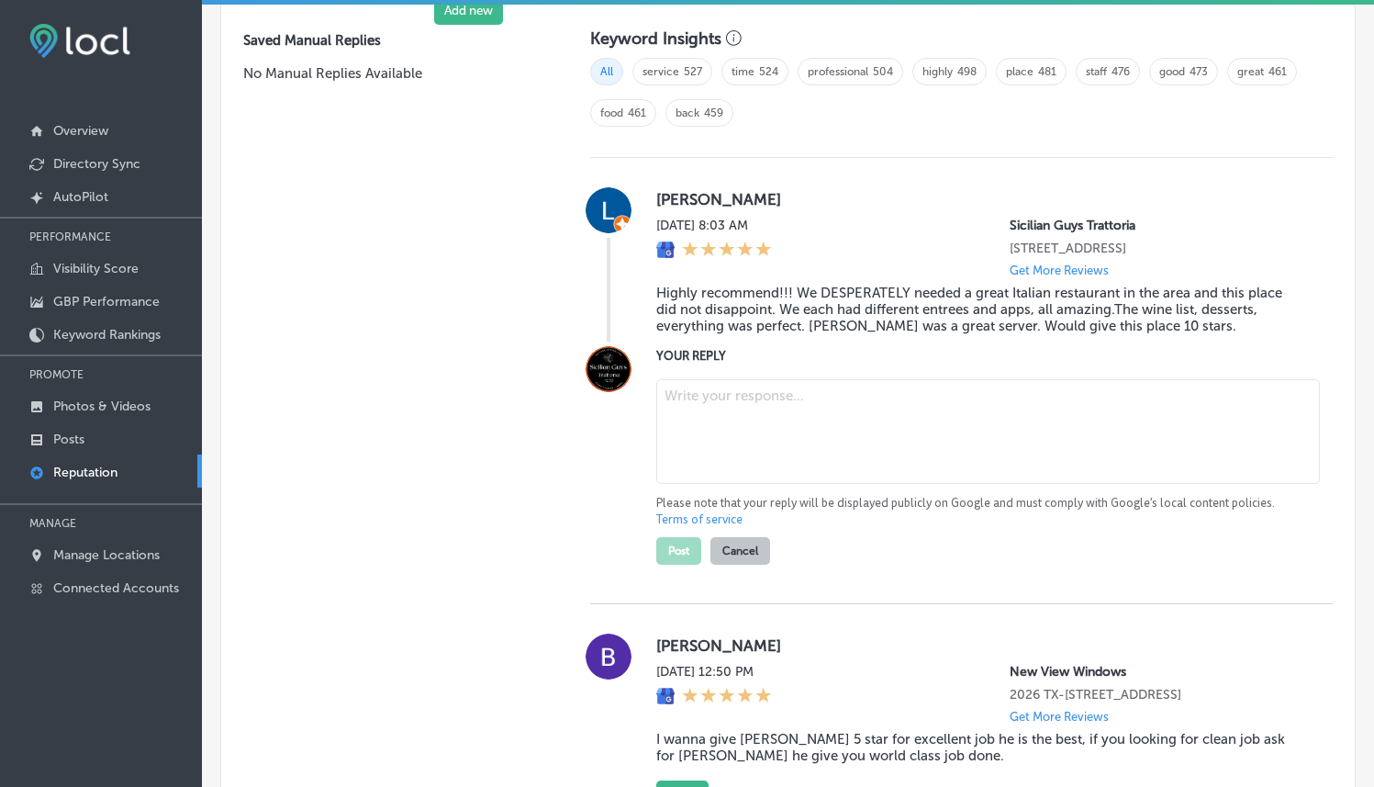
click at [739, 424] on textarea at bounding box center [988, 431] width 664 height 105
paste textarea "Thank you for the wonderful review, Laurie! We’re so happy you enjoyed your exp…"
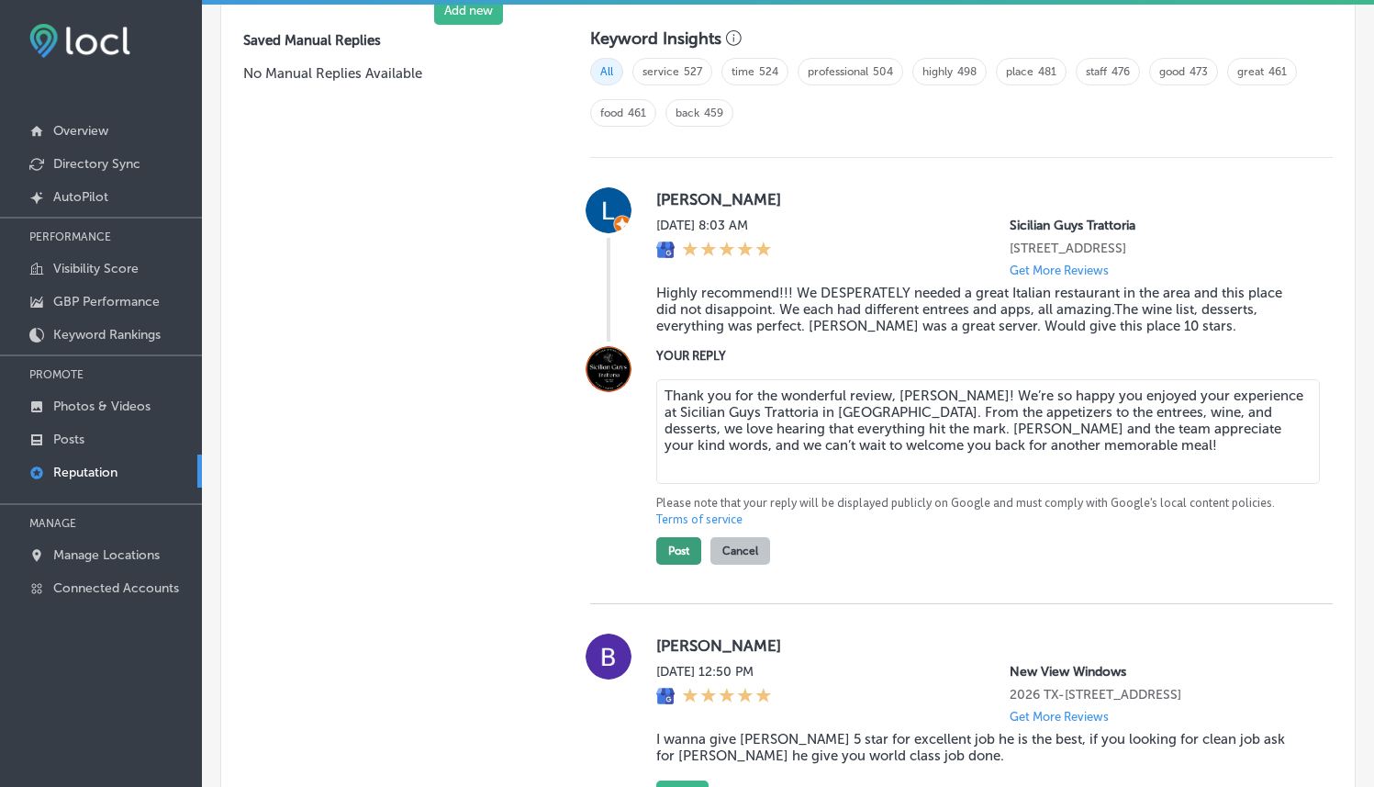
type textarea "Thank you for the wonderful review, Laurie! We’re so happy you enjoyed your exp…"
click at [661, 563] on button "Post" at bounding box center [678, 551] width 45 height 28
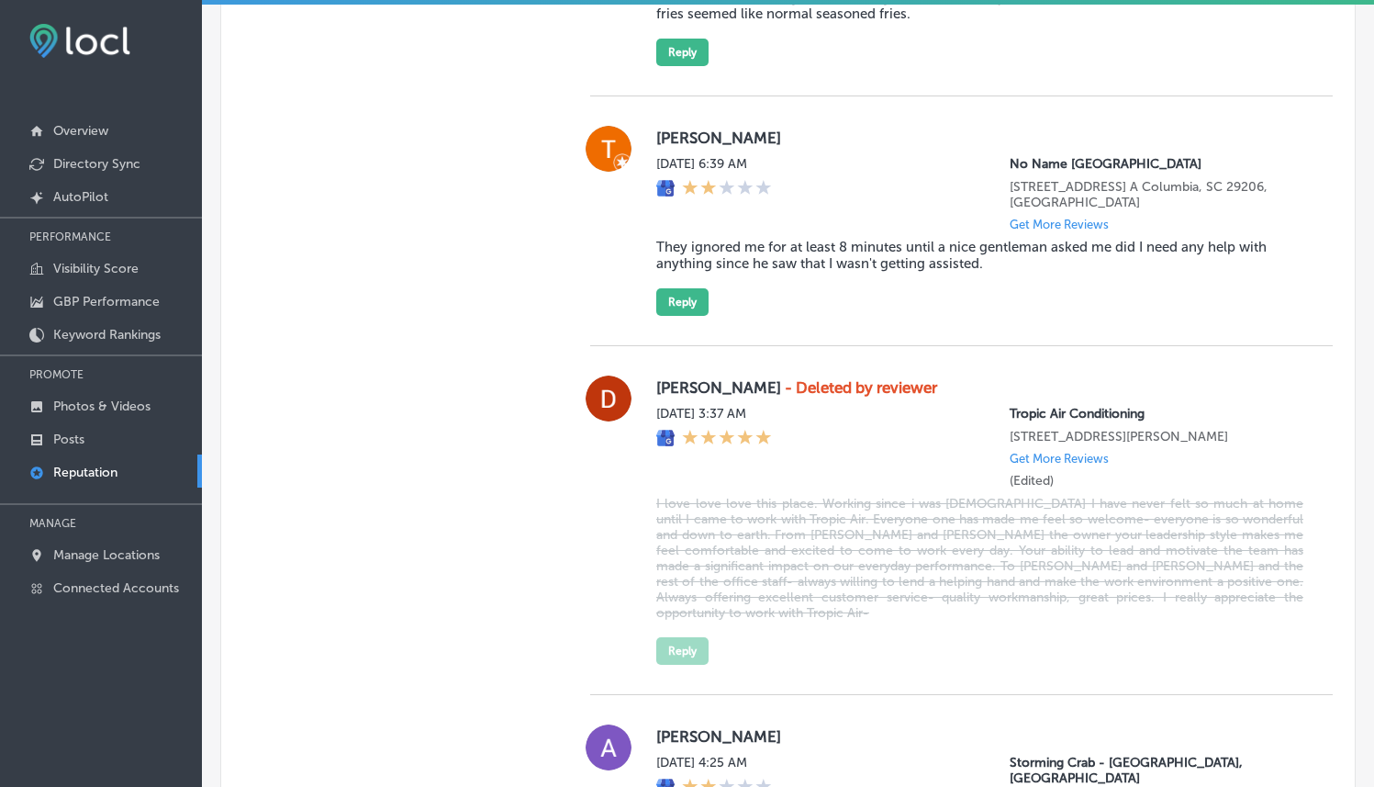
scroll to position [4817, 0]
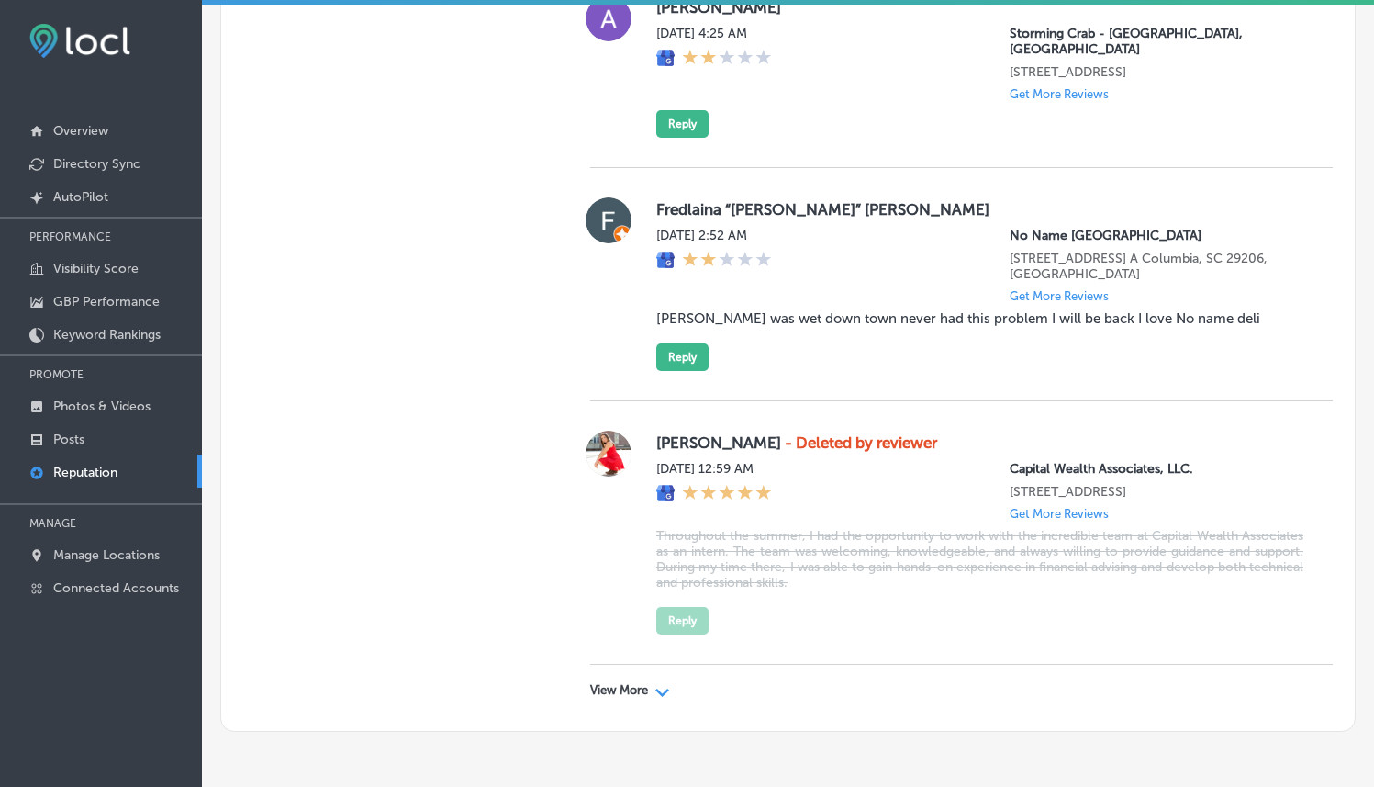
click at [590, 664] on div "View More Path Created with Sketch." at bounding box center [961, 689] width 742 height 51
click at [603, 683] on p "View More" at bounding box center [619, 690] width 58 height 15
type textarea "x"
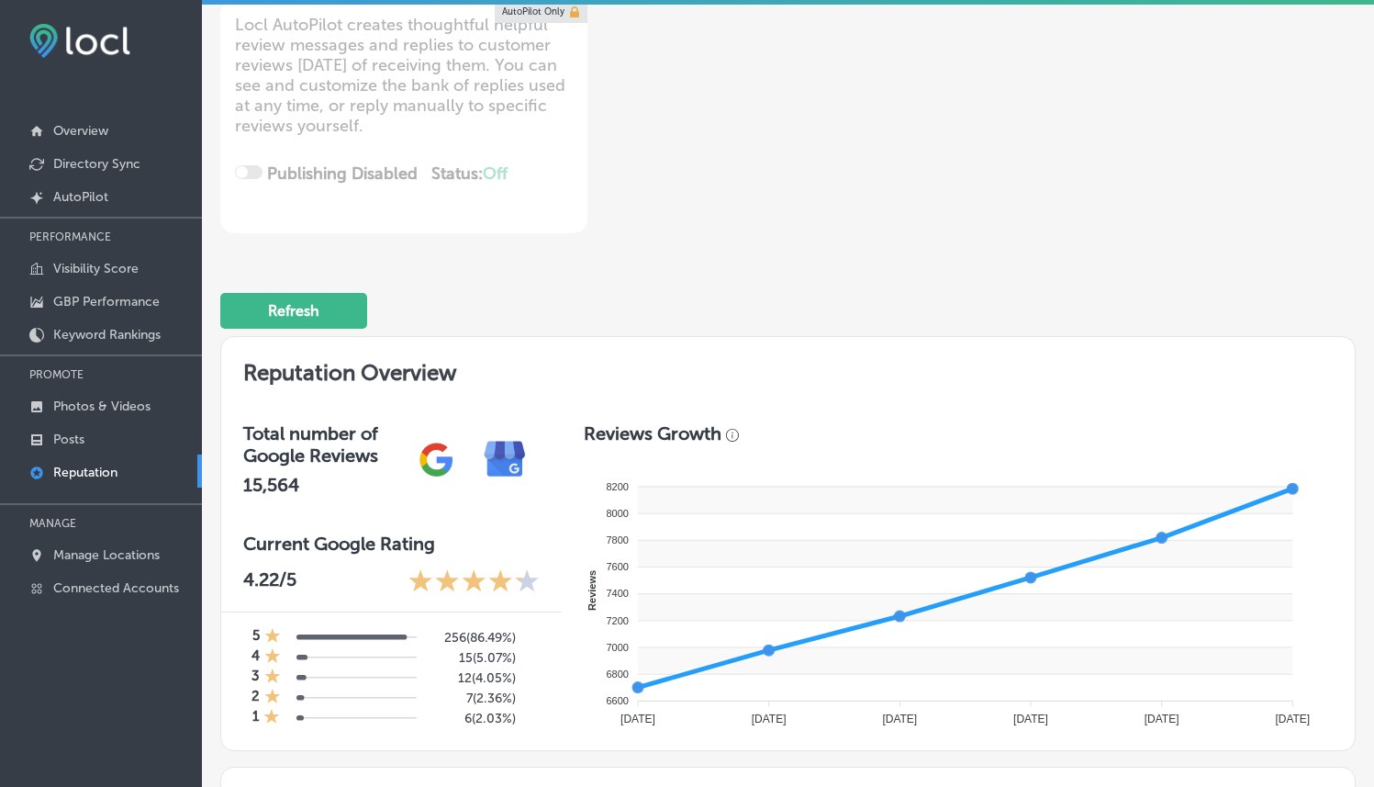
scroll to position [631, 0]
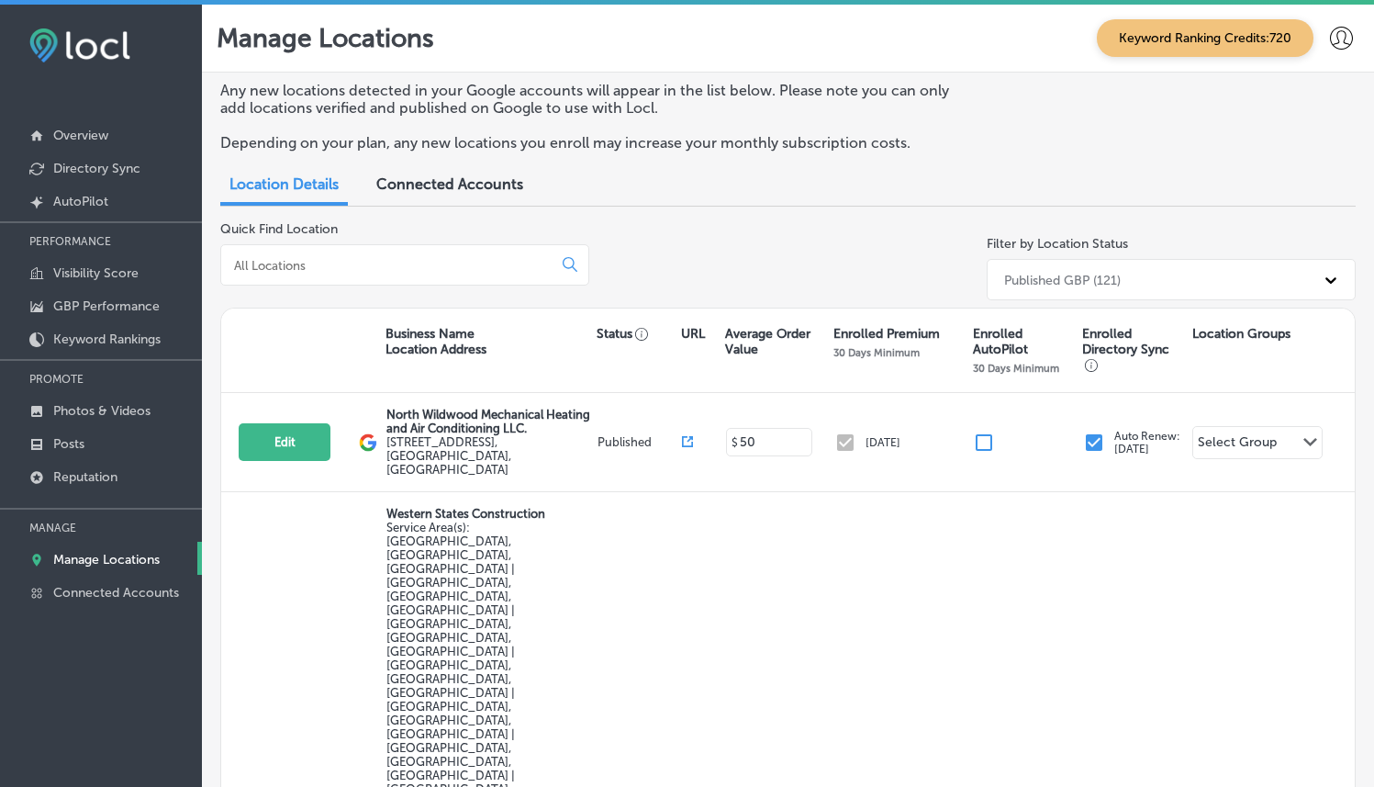
click at [458, 252] on div at bounding box center [404, 264] width 369 height 41
click at [457, 263] on input at bounding box center [390, 265] width 316 height 17
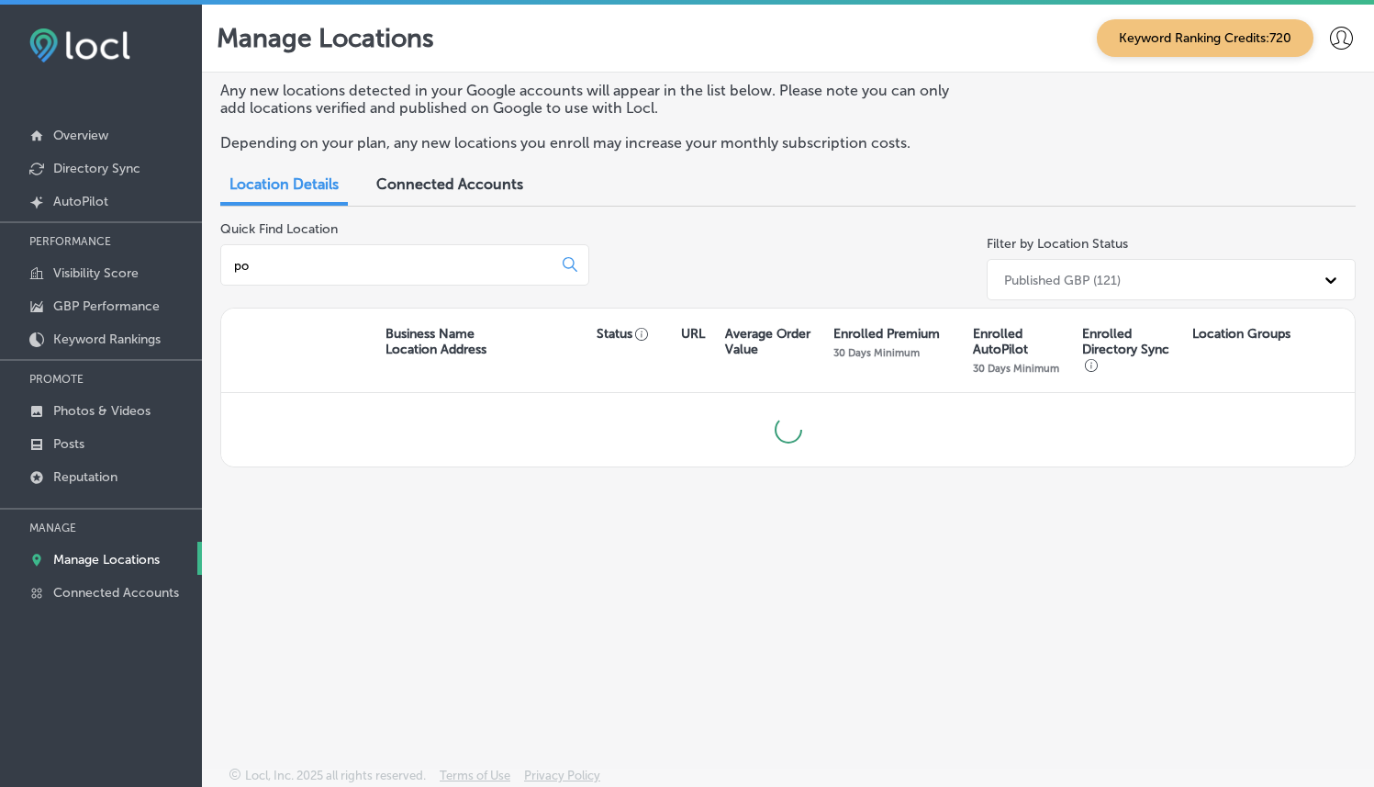
type input "p"
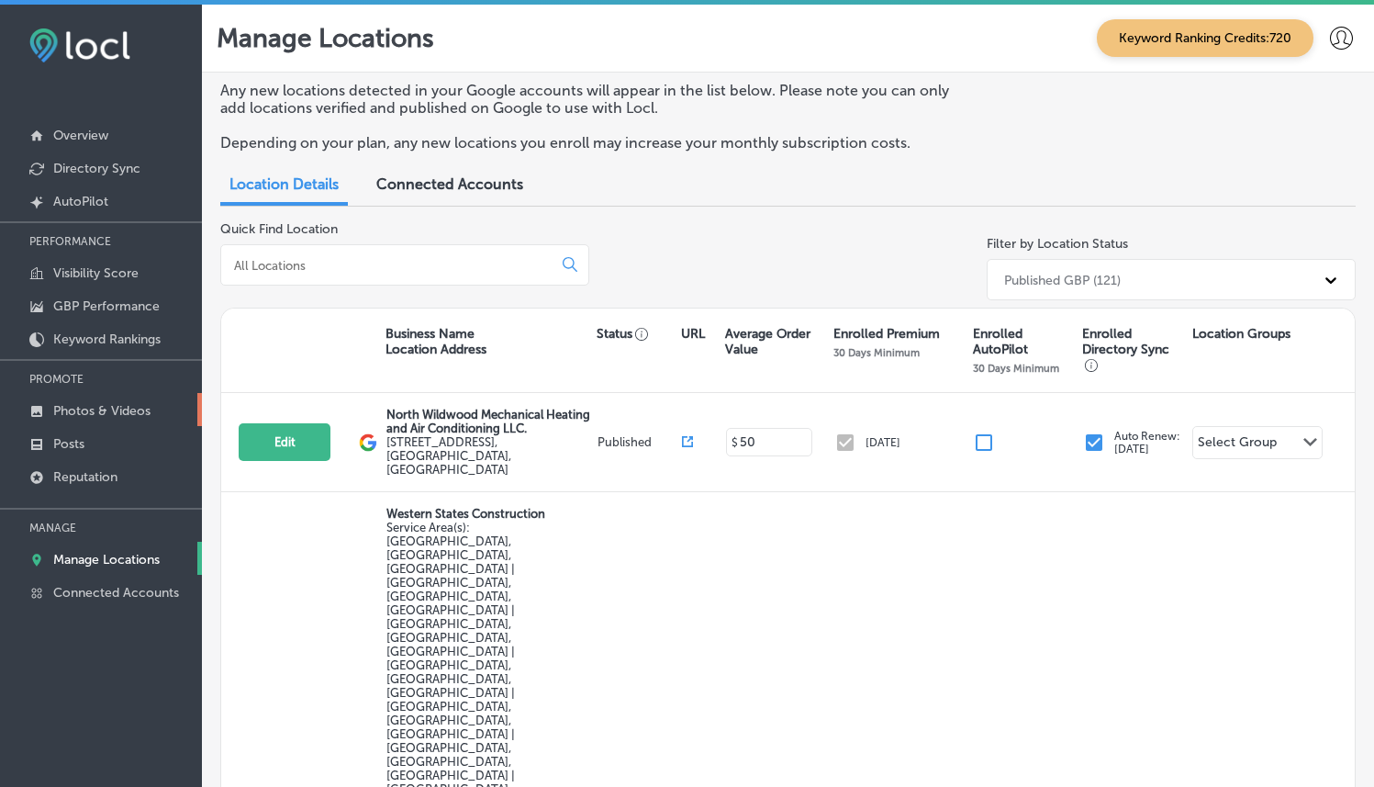
click at [102, 408] on p "Photos & Videos" at bounding box center [101, 411] width 97 height 16
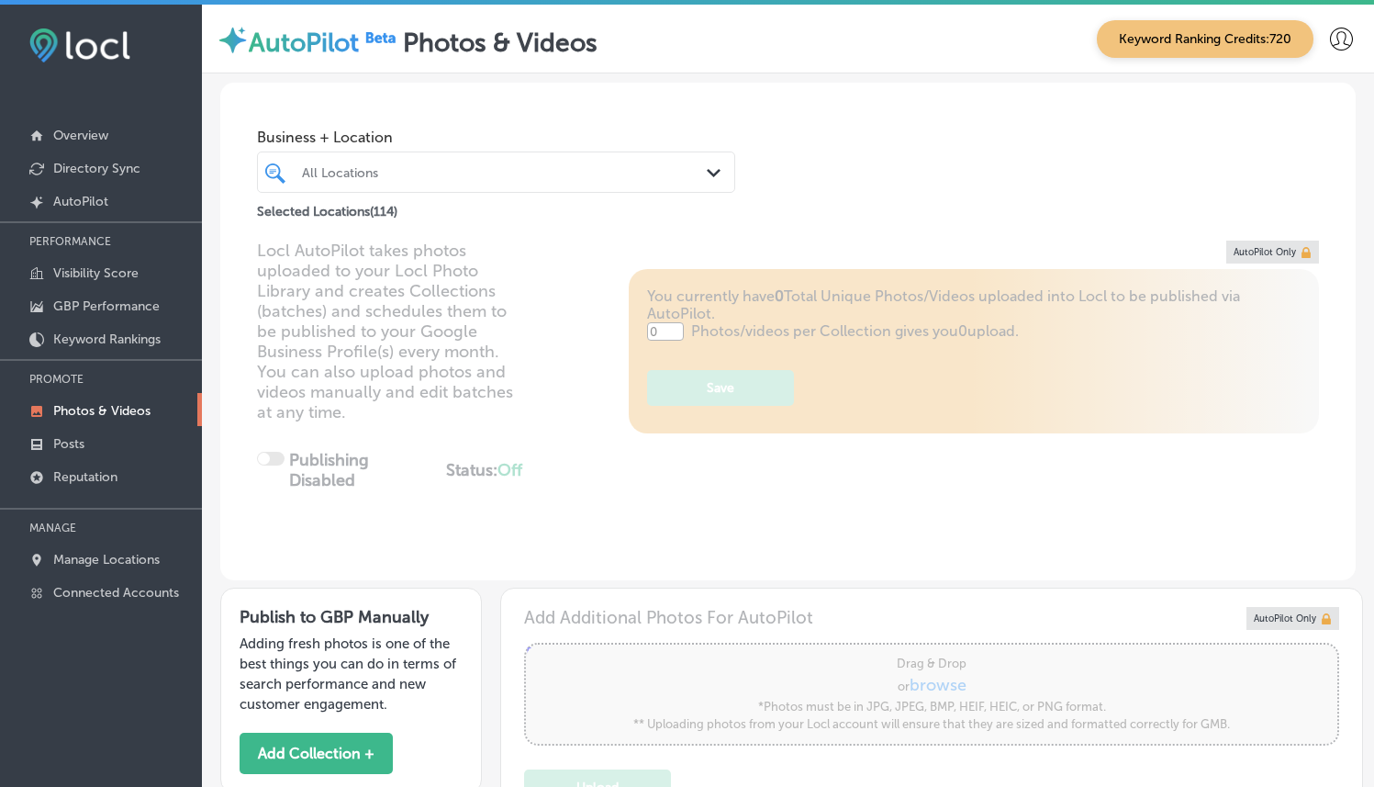
click at [629, 177] on div "All Locations" at bounding box center [505, 172] width 407 height 16
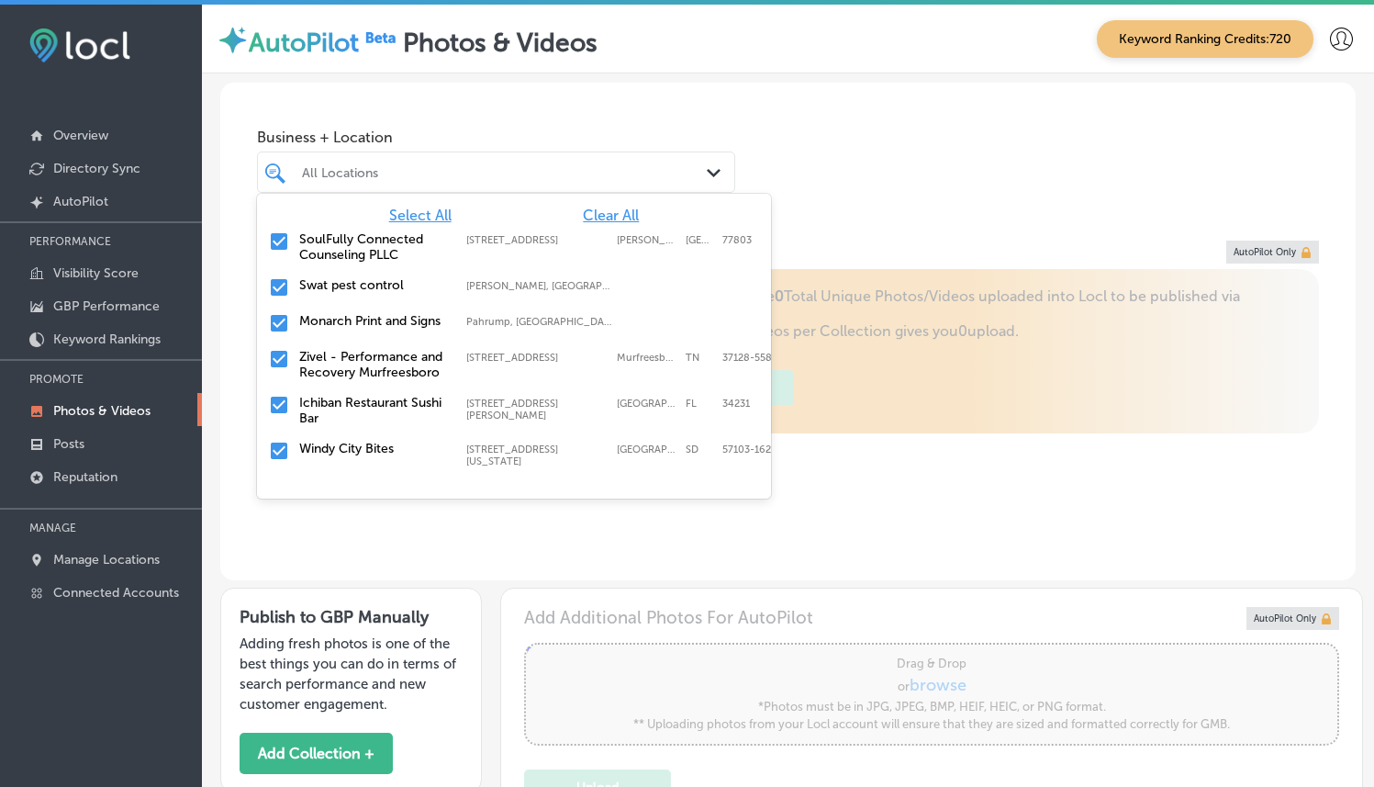
type input "5"
click at [625, 214] on span "Clear All" at bounding box center [611, 215] width 56 height 17
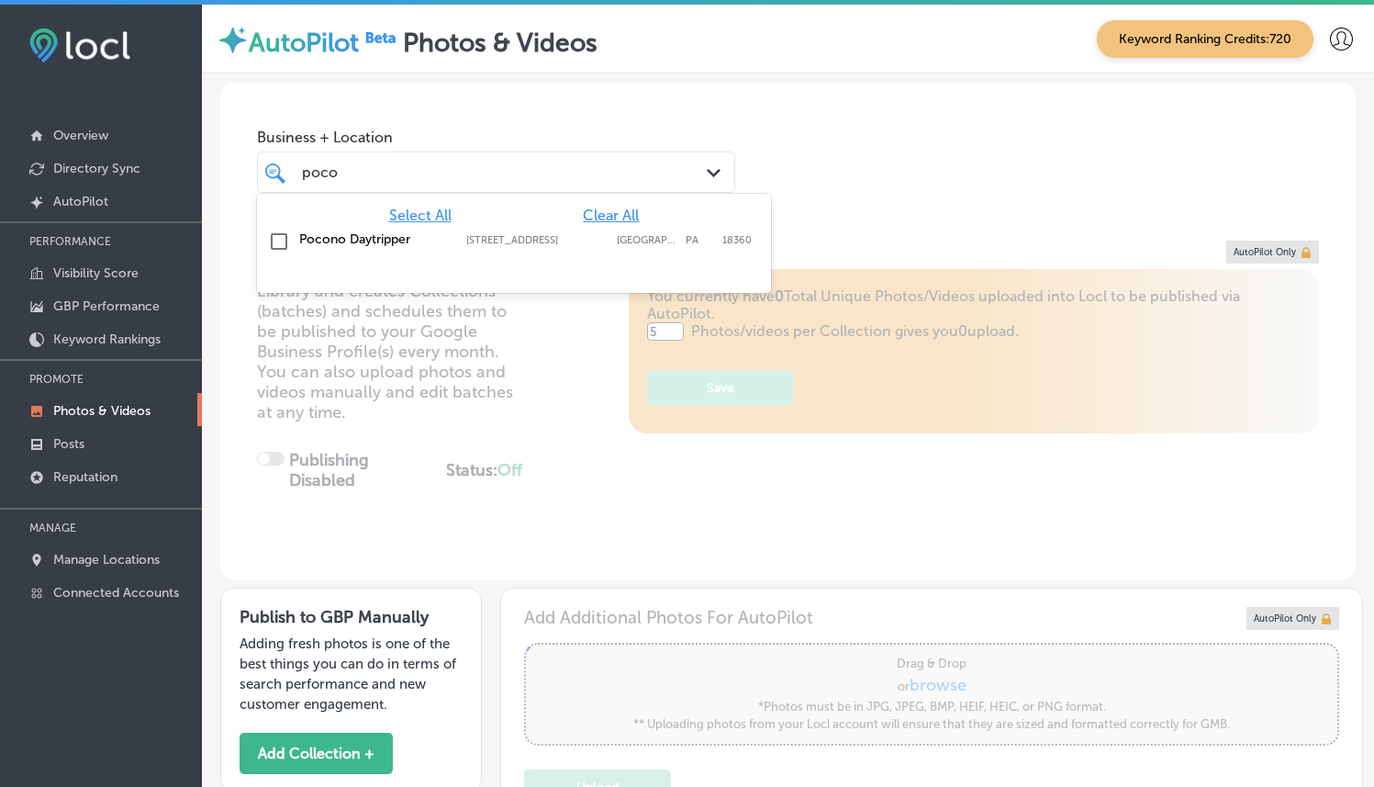
click at [550, 239] on label "[STREET_ADDRESS]" at bounding box center [536, 240] width 141 height 12
type input "poco"
click at [977, 162] on div "Business + Location option [STREET_ADDRESS]. option [STREET_ADDRESS]. 2 results…" at bounding box center [787, 153] width 1135 height 140
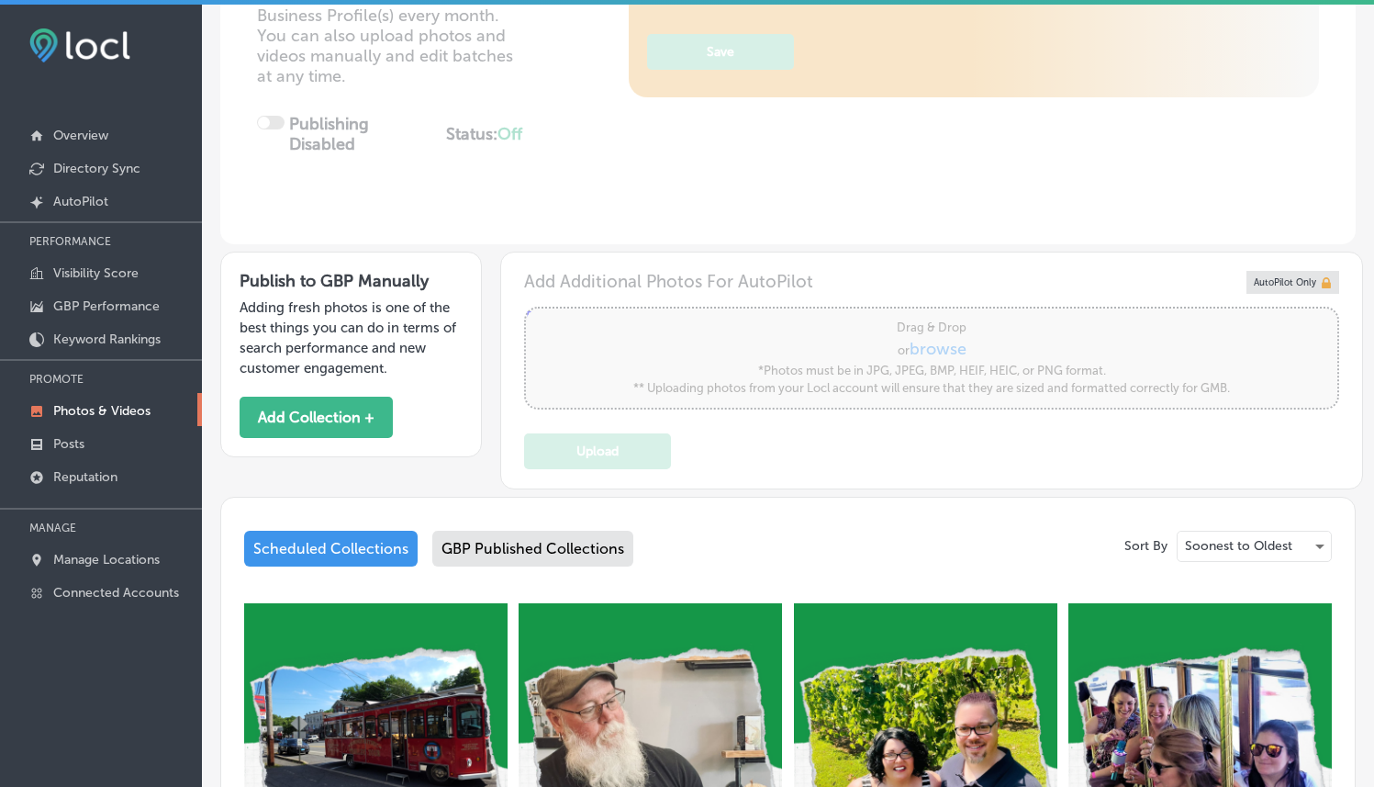
scroll to position [497, 0]
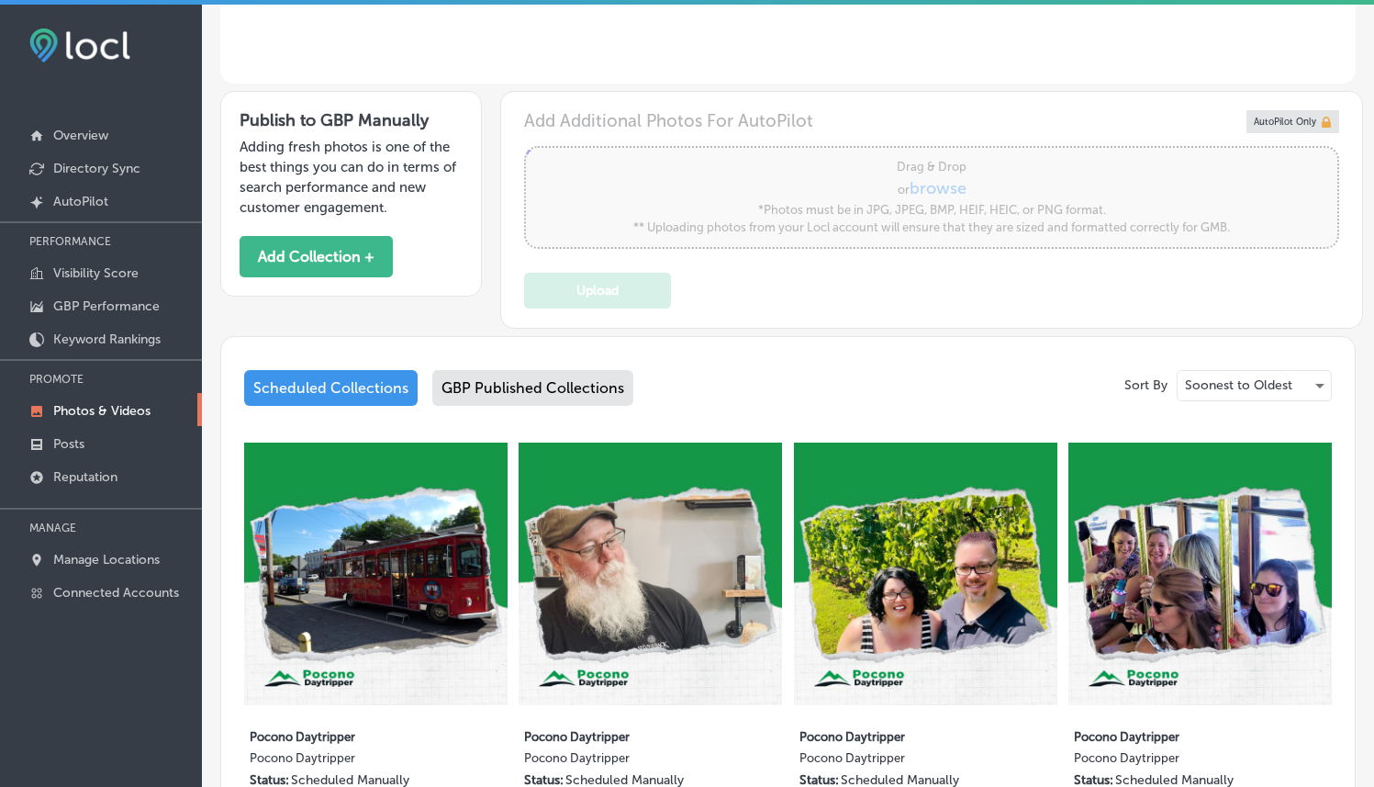
click at [549, 398] on div "GBP Published Collections" at bounding box center [532, 388] width 201 height 36
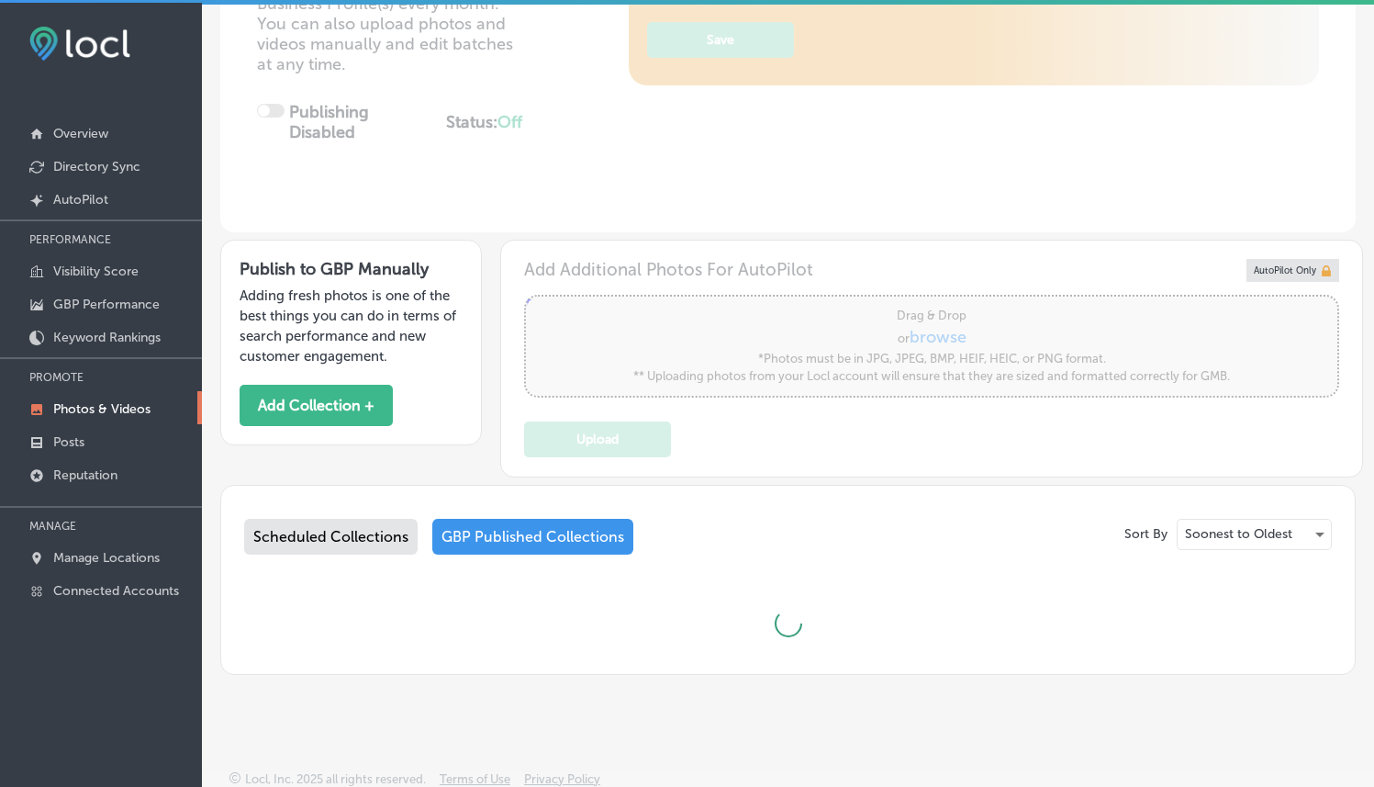
scroll to position [497, 0]
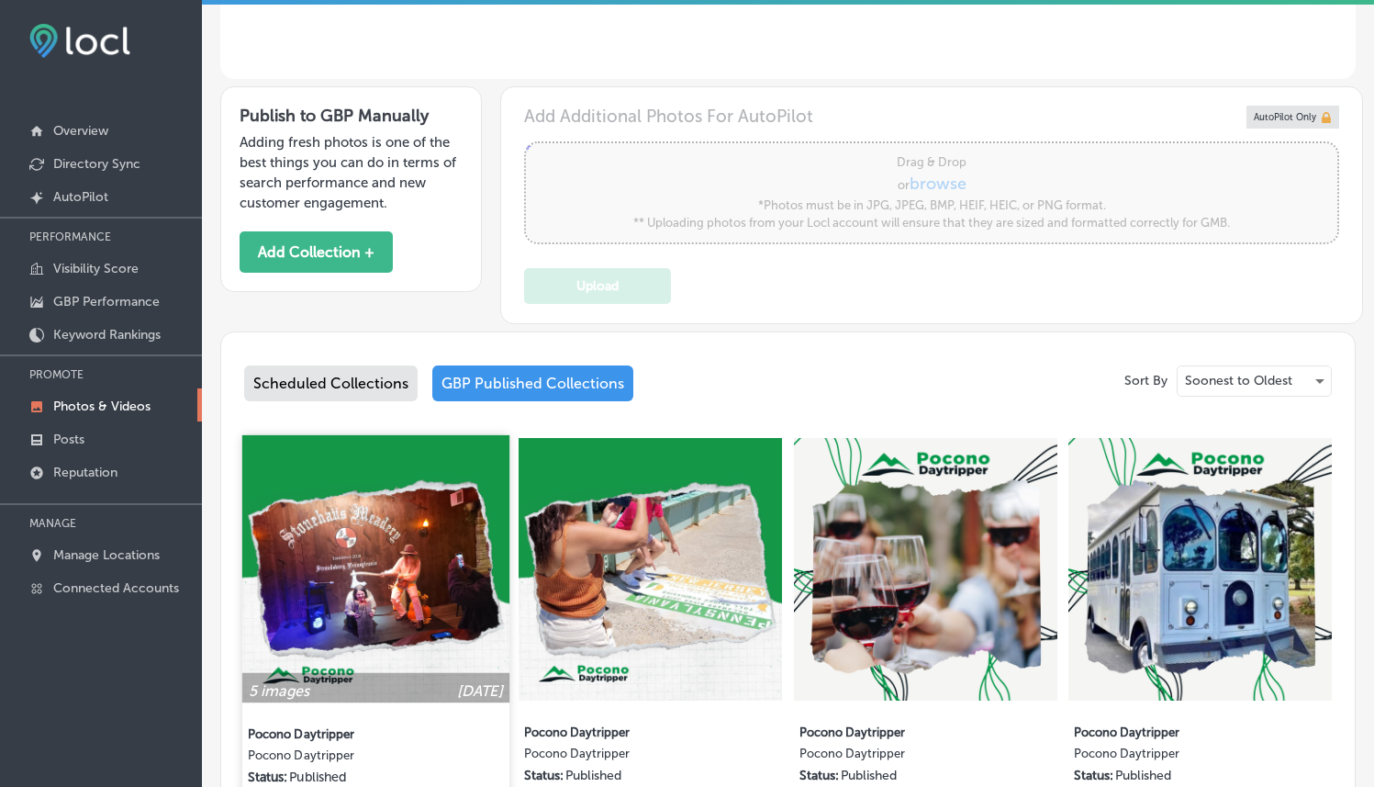
click at [396, 562] on img at bounding box center [375, 567] width 267 height 267
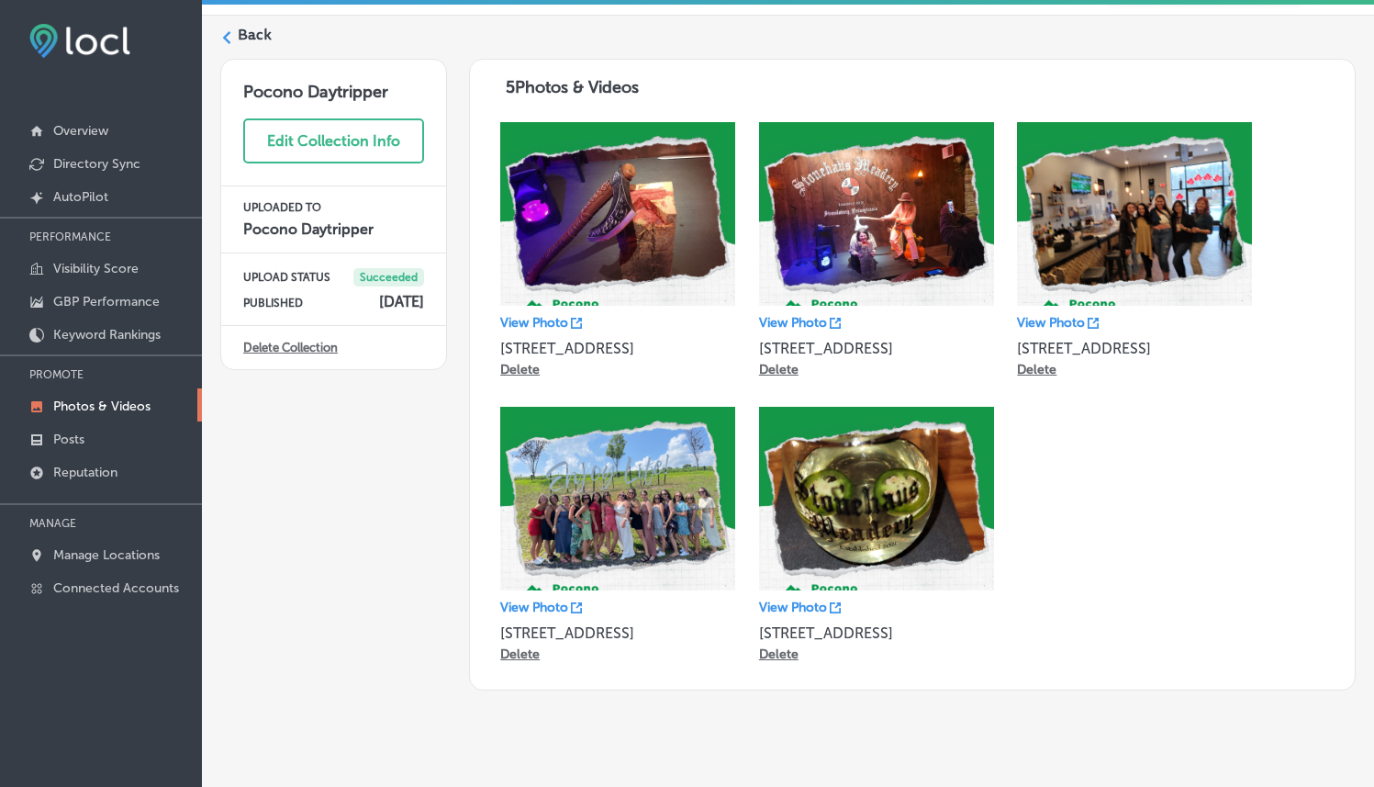
scroll to position [49, 0]
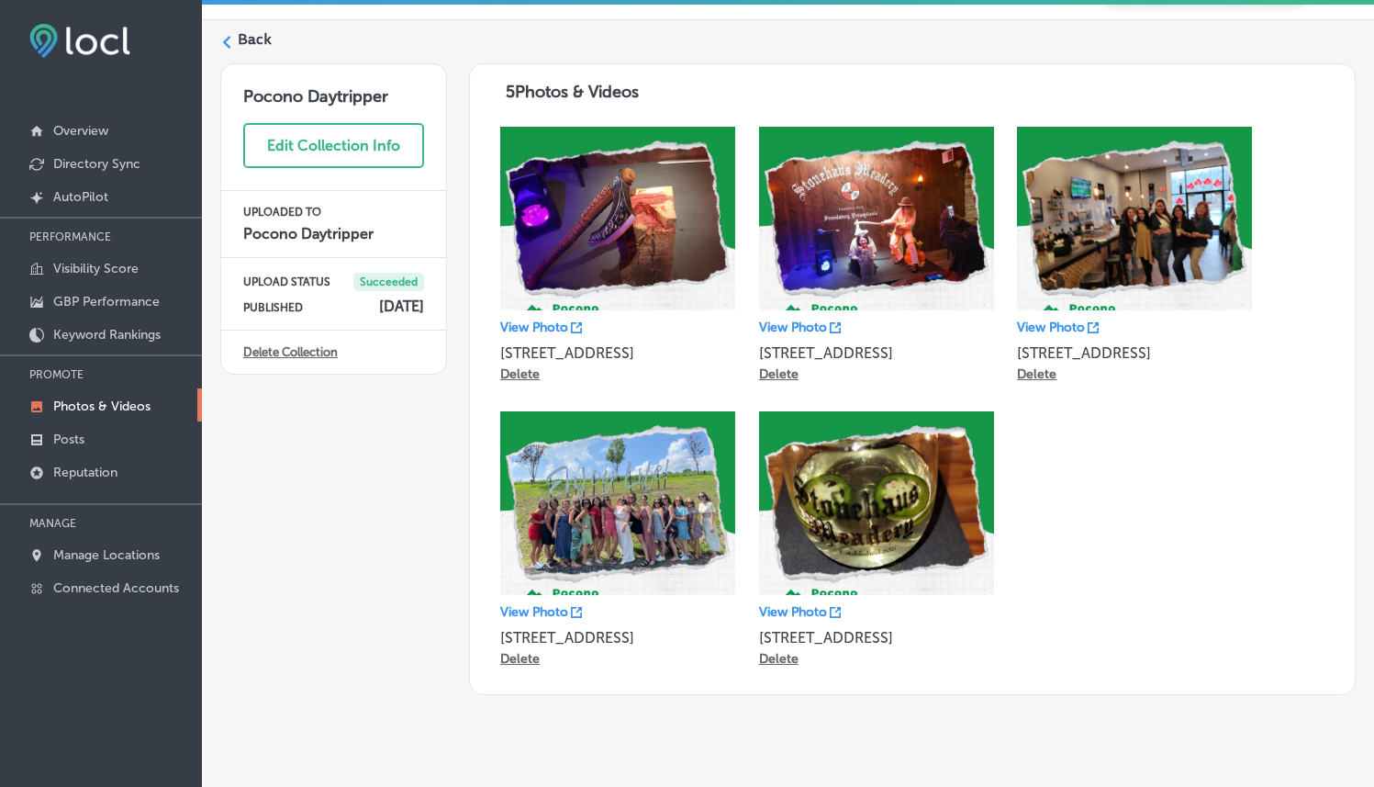
click at [273, 39] on div "Back" at bounding box center [787, 46] width 1135 height 34
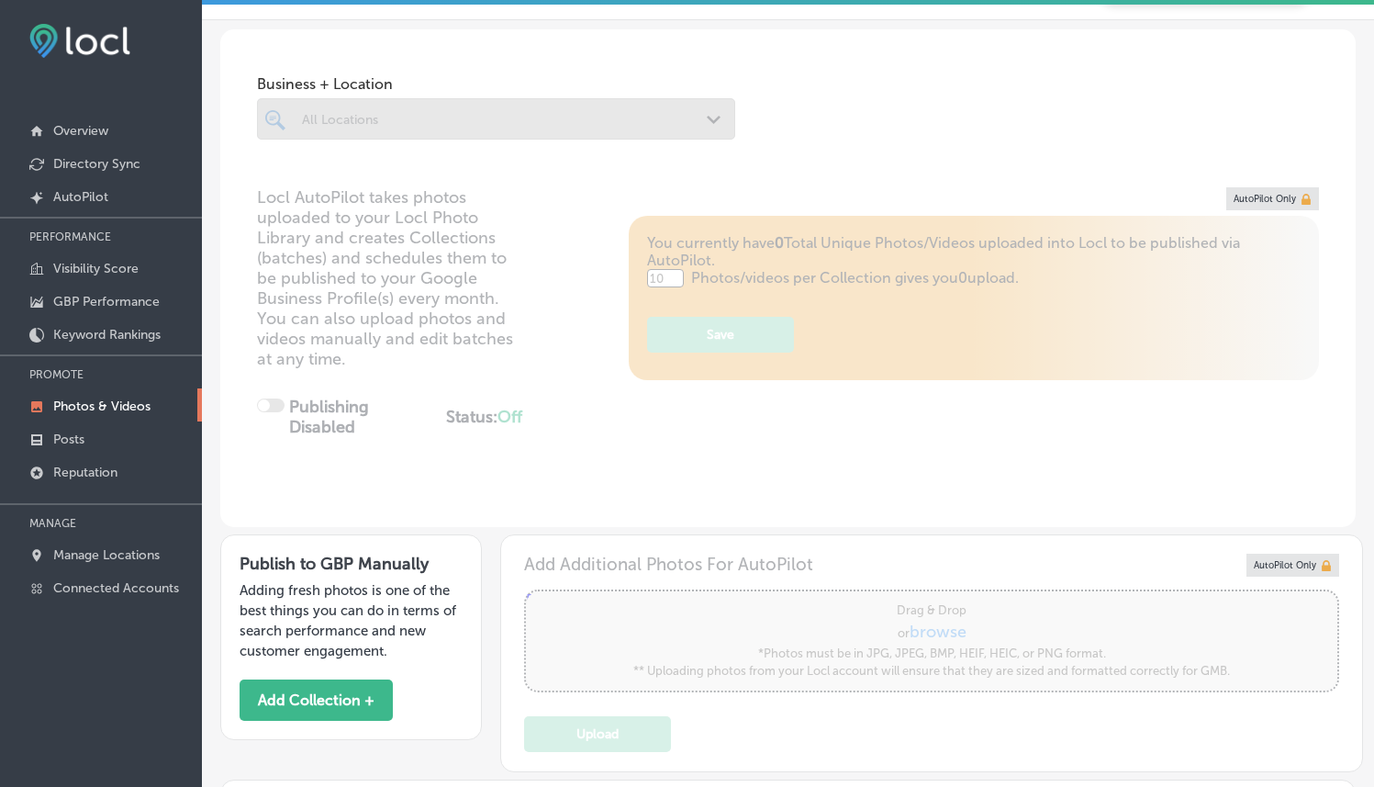
click at [233, 42] on div "Business + Location All Locations Path Created with Sketch." at bounding box center [787, 99] width 1135 height 140
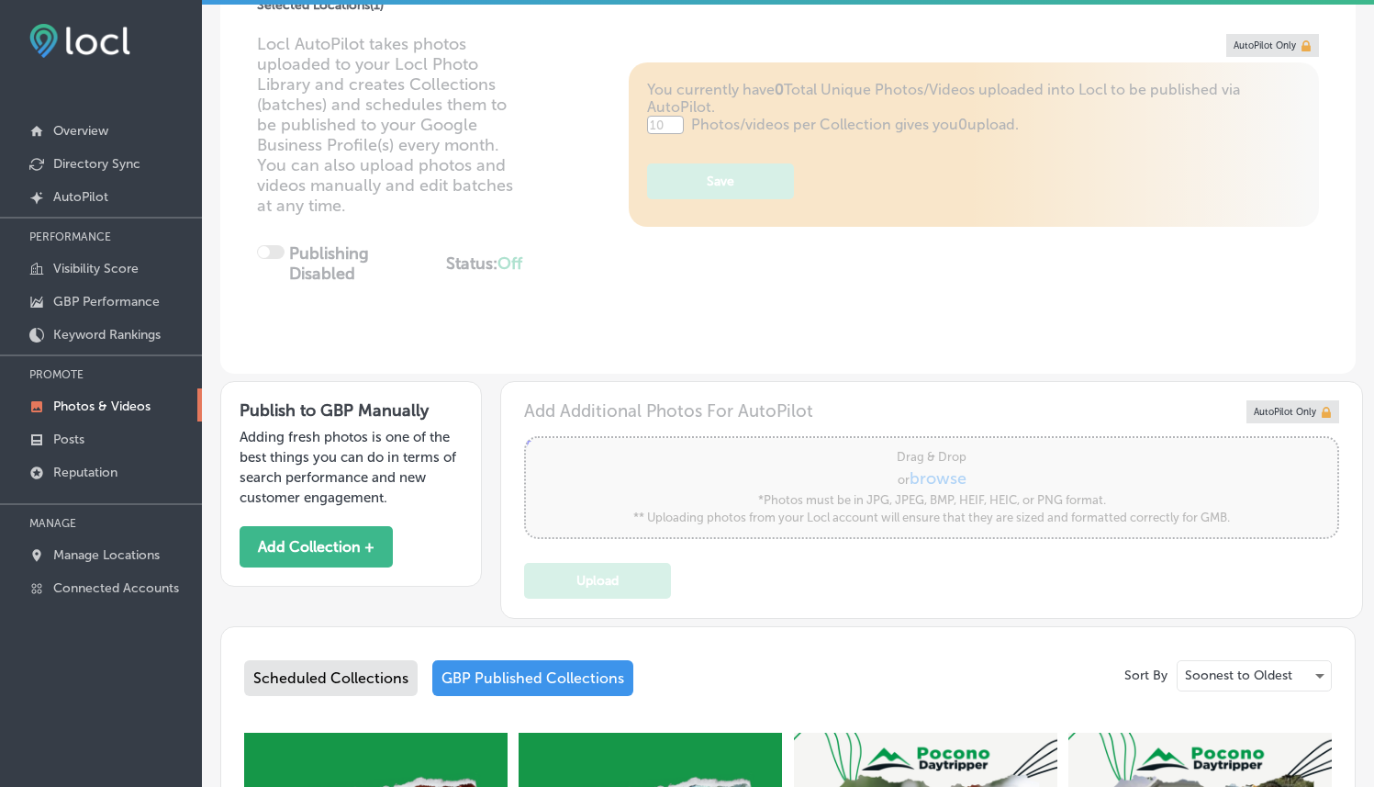
type input "5"
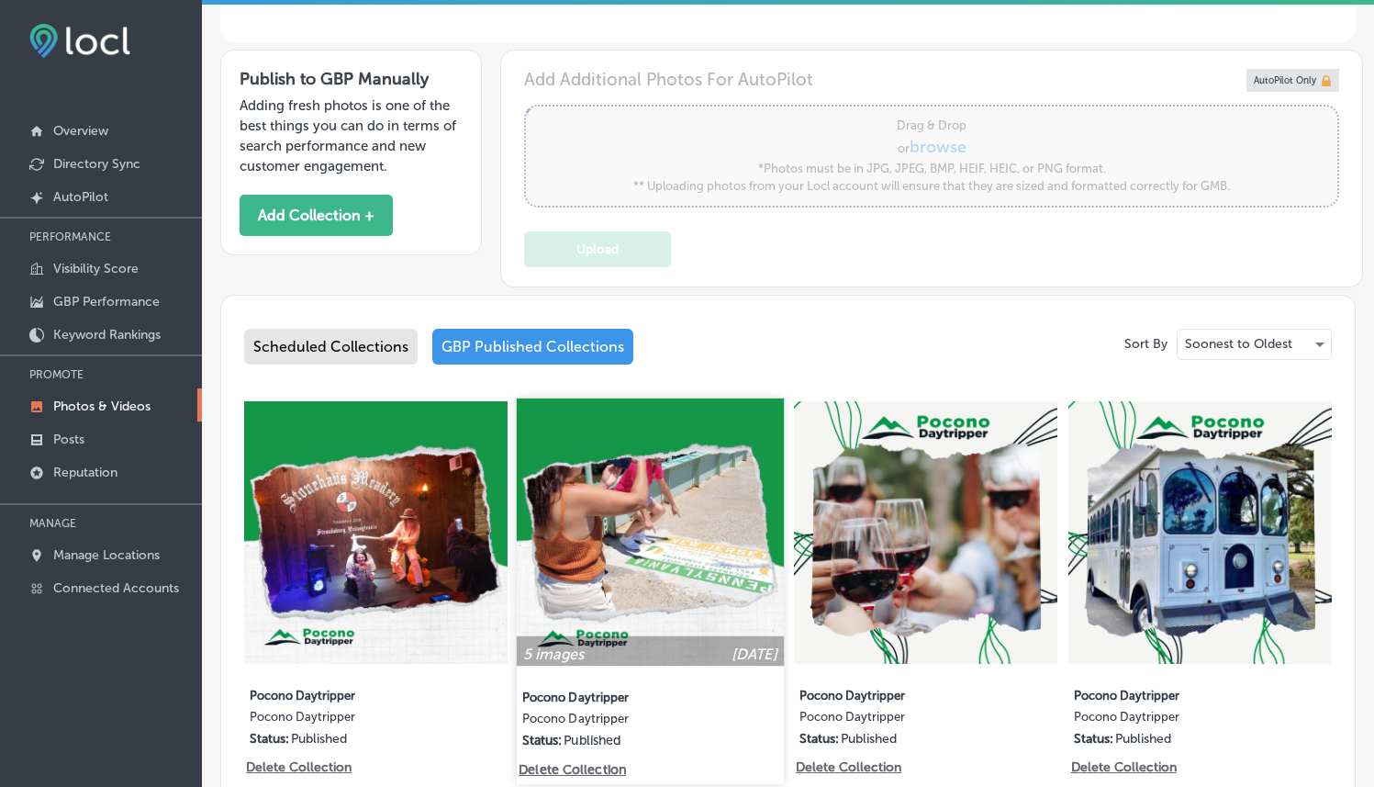
scroll to position [563, 0]
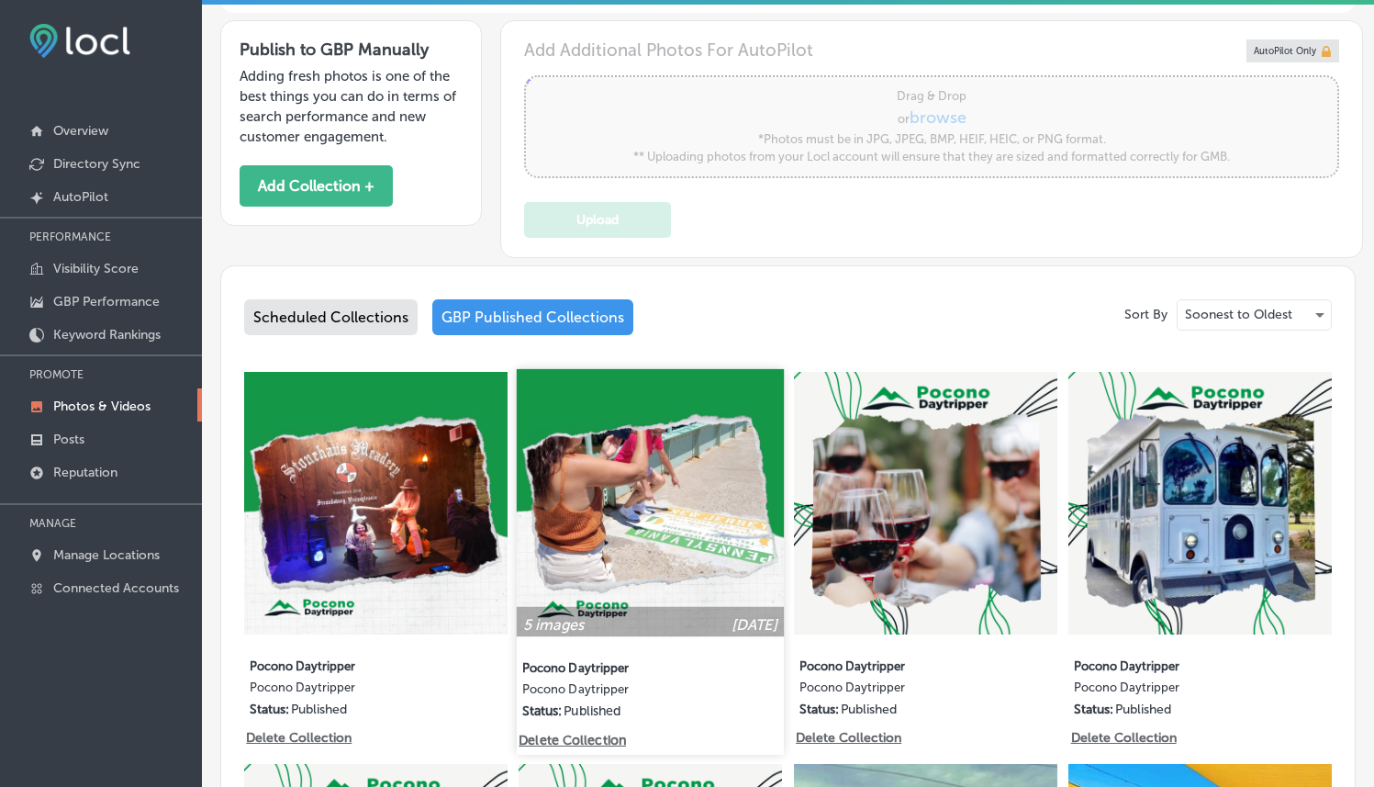
click at [647, 535] on img at bounding box center [650, 501] width 267 height 267
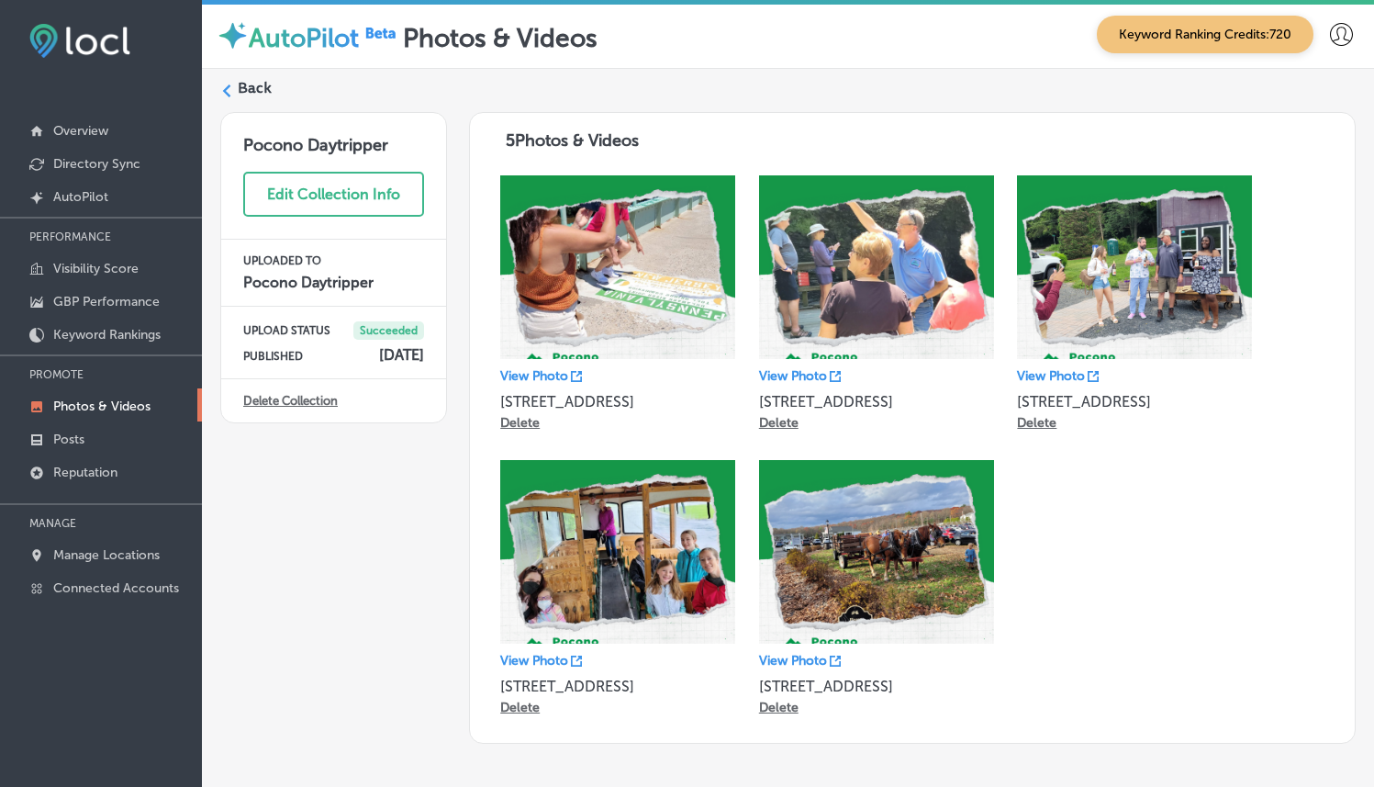
click at [1335, 754] on div "AutoPilot Photos & Videos Keyword Ranking Credits: 720 Back Pocono Daytripper E…" at bounding box center [788, 393] width 1172 height 787
